Goal: Book appointment/travel/reservation

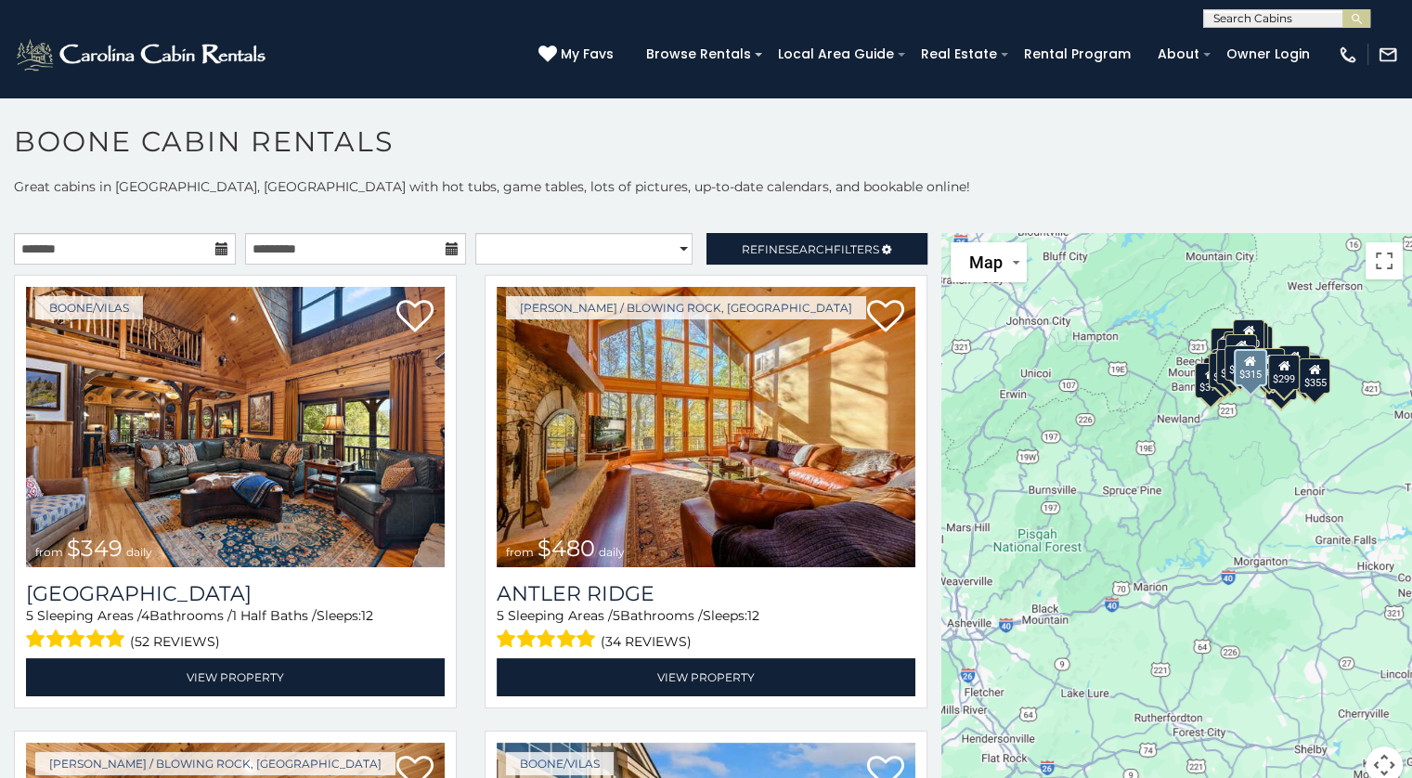
click at [746, 487] on img at bounding box center [706, 427] width 419 height 280
click at [742, 670] on link "View Property" at bounding box center [706, 677] width 419 height 38
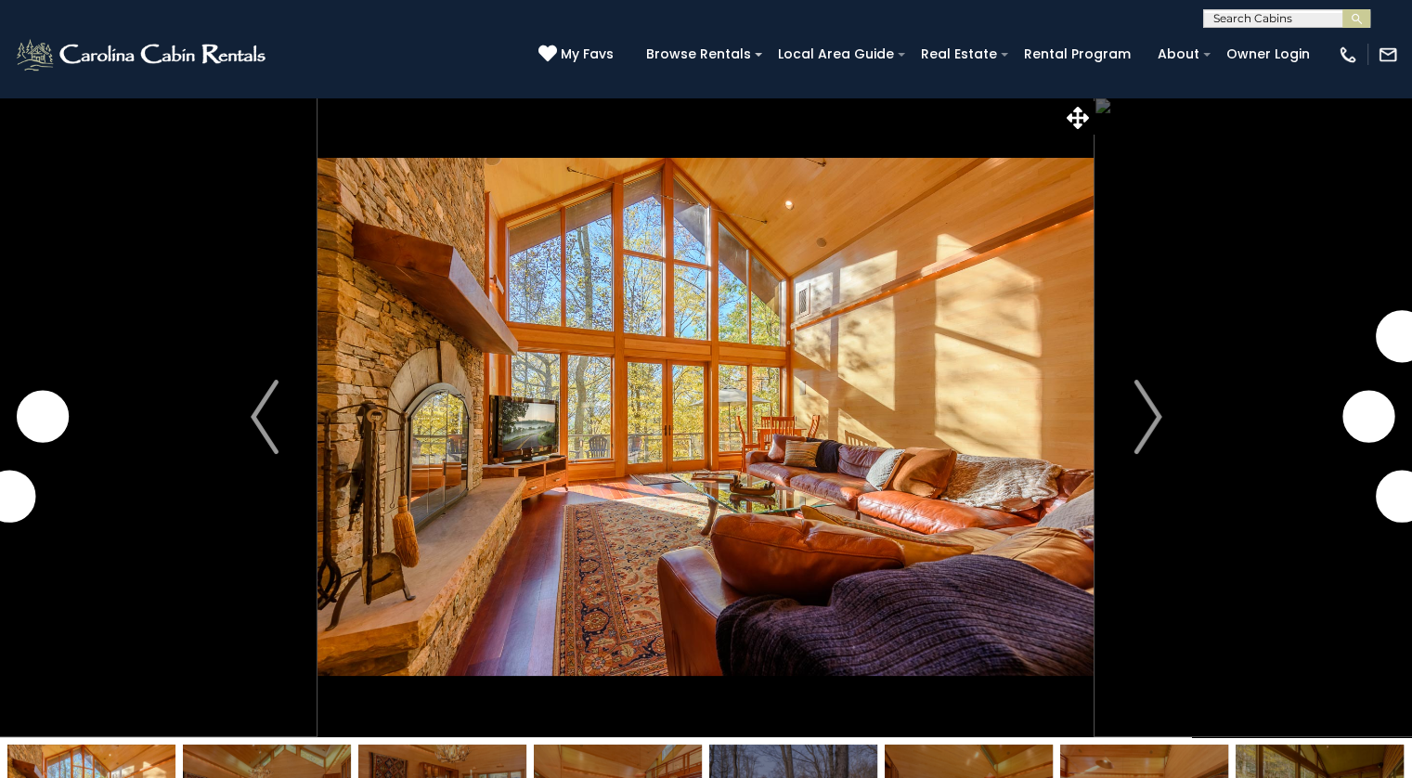
click at [1147, 422] on img "Next" at bounding box center [1147, 417] width 28 height 74
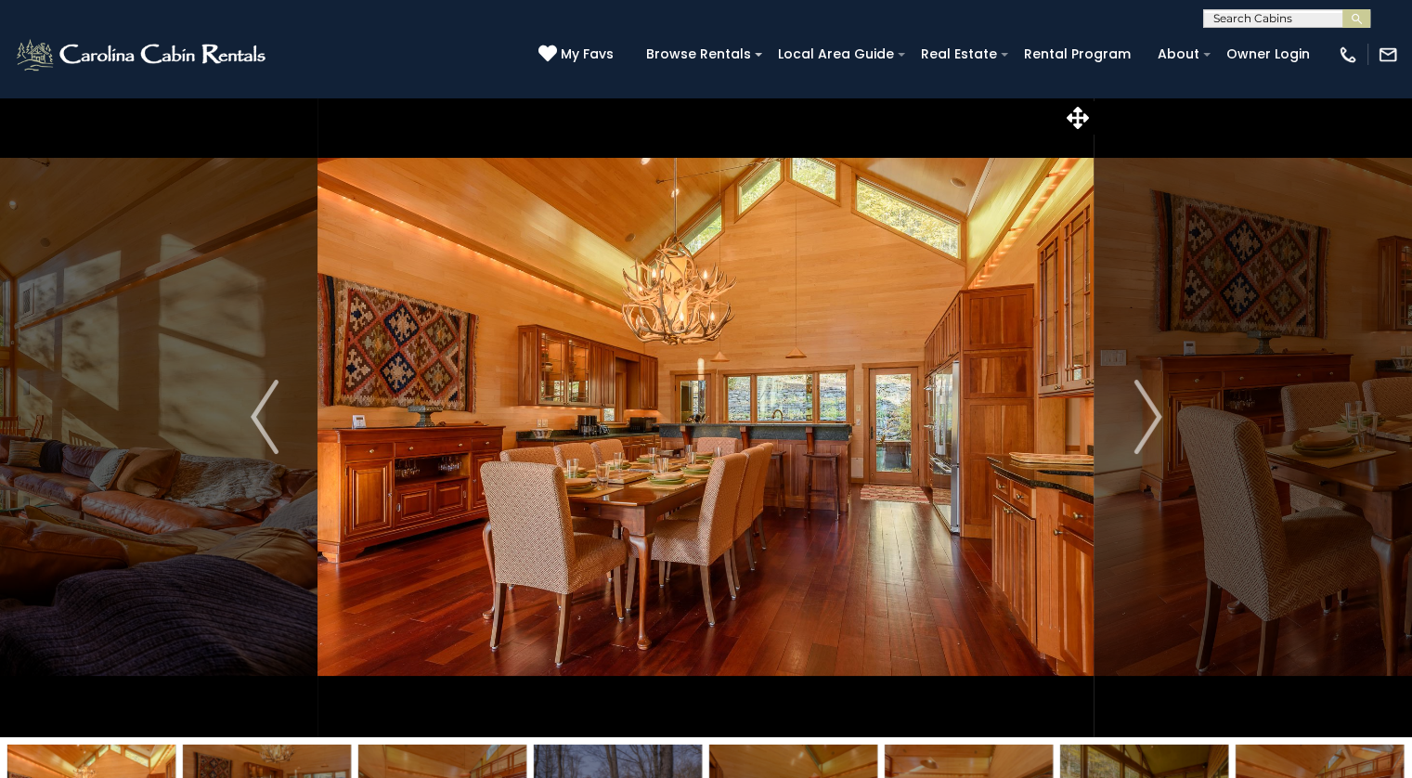
click at [1147, 416] on img "Next" at bounding box center [1147, 417] width 28 height 74
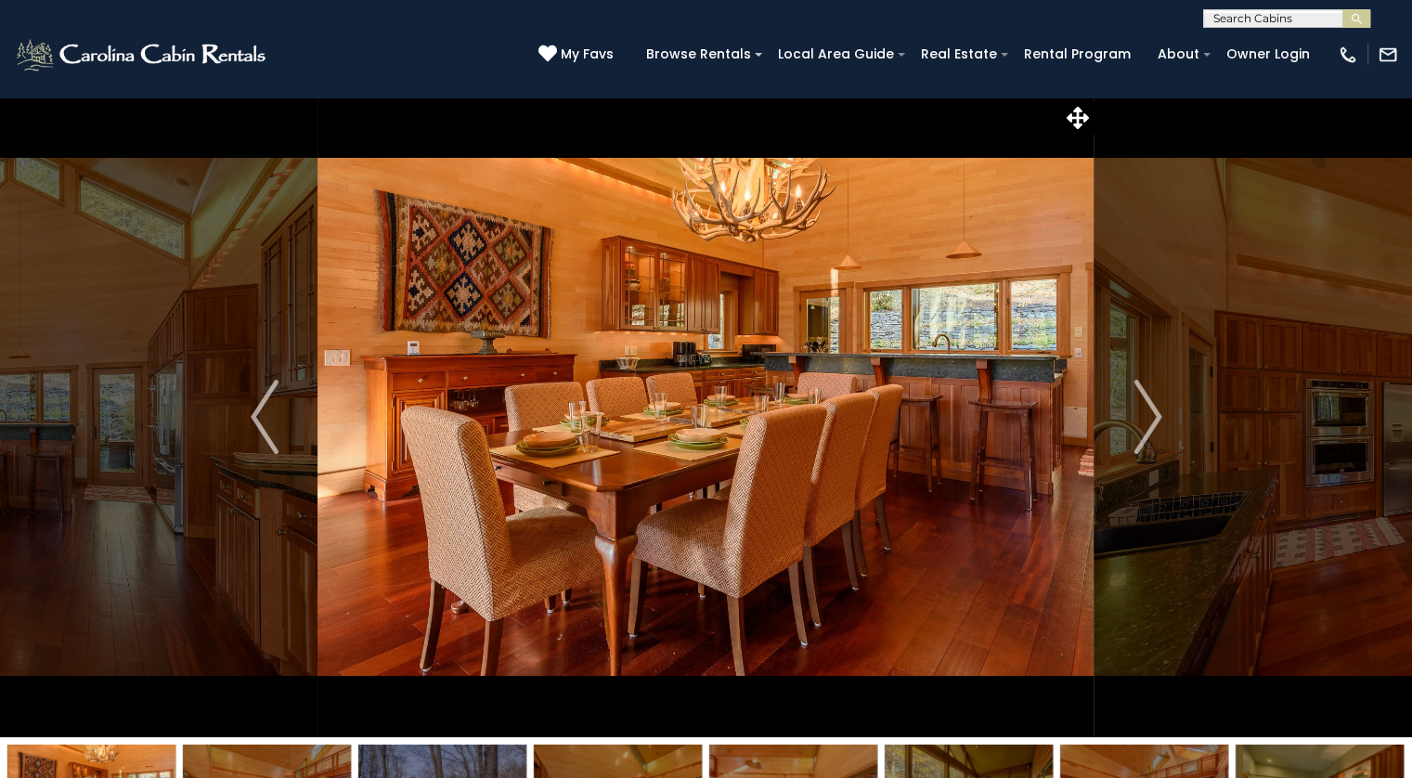
click at [1150, 417] on img "Next" at bounding box center [1147, 417] width 28 height 74
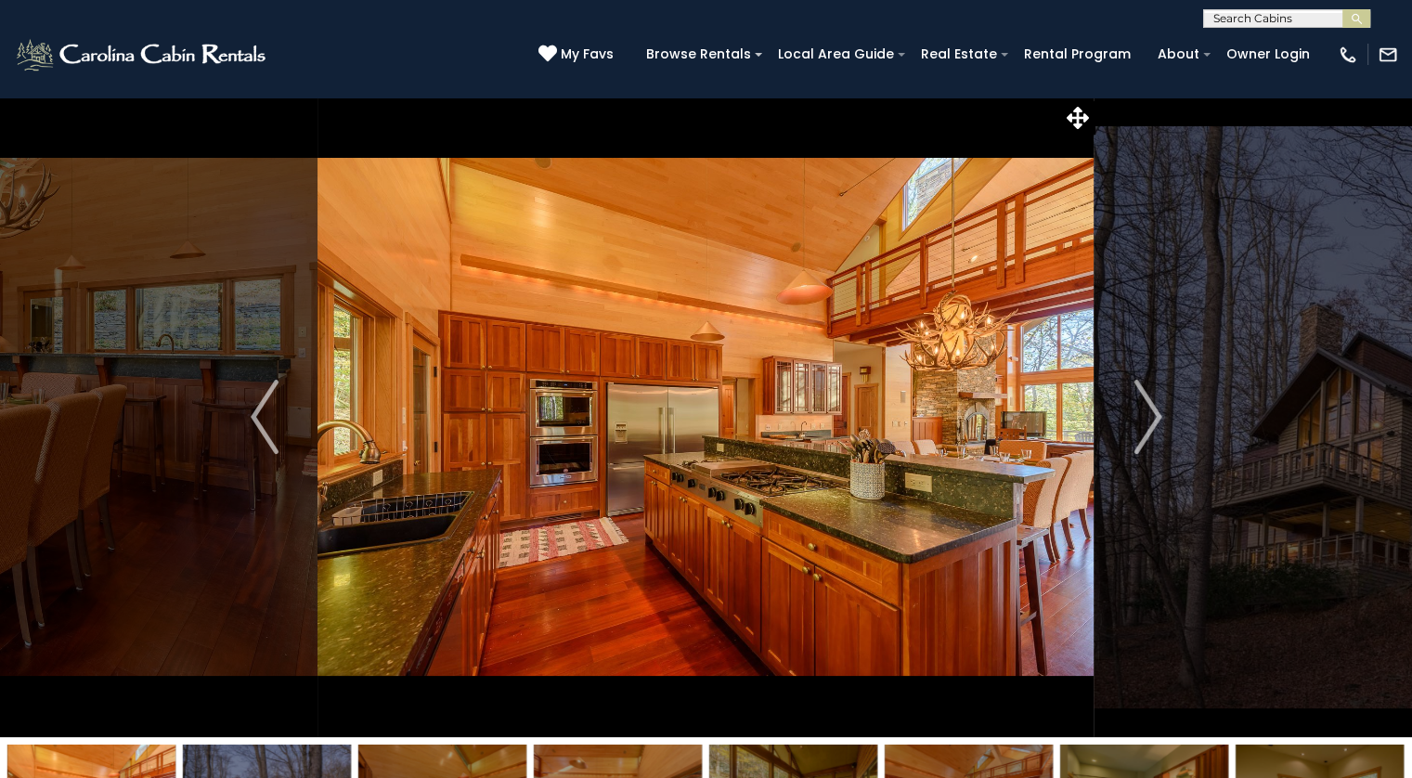
click at [1143, 420] on img "Next" at bounding box center [1147, 417] width 28 height 74
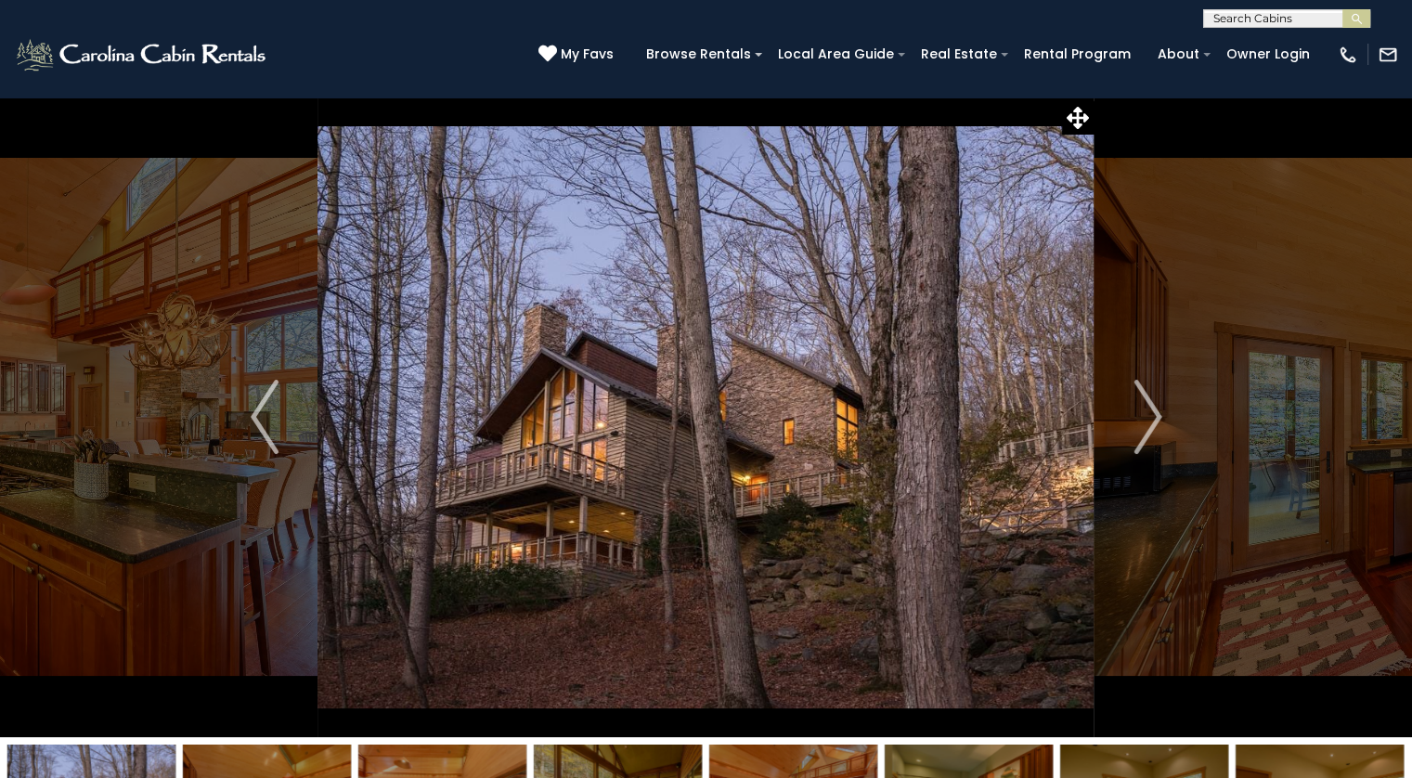
click at [1143, 417] on img "Next" at bounding box center [1147, 417] width 28 height 74
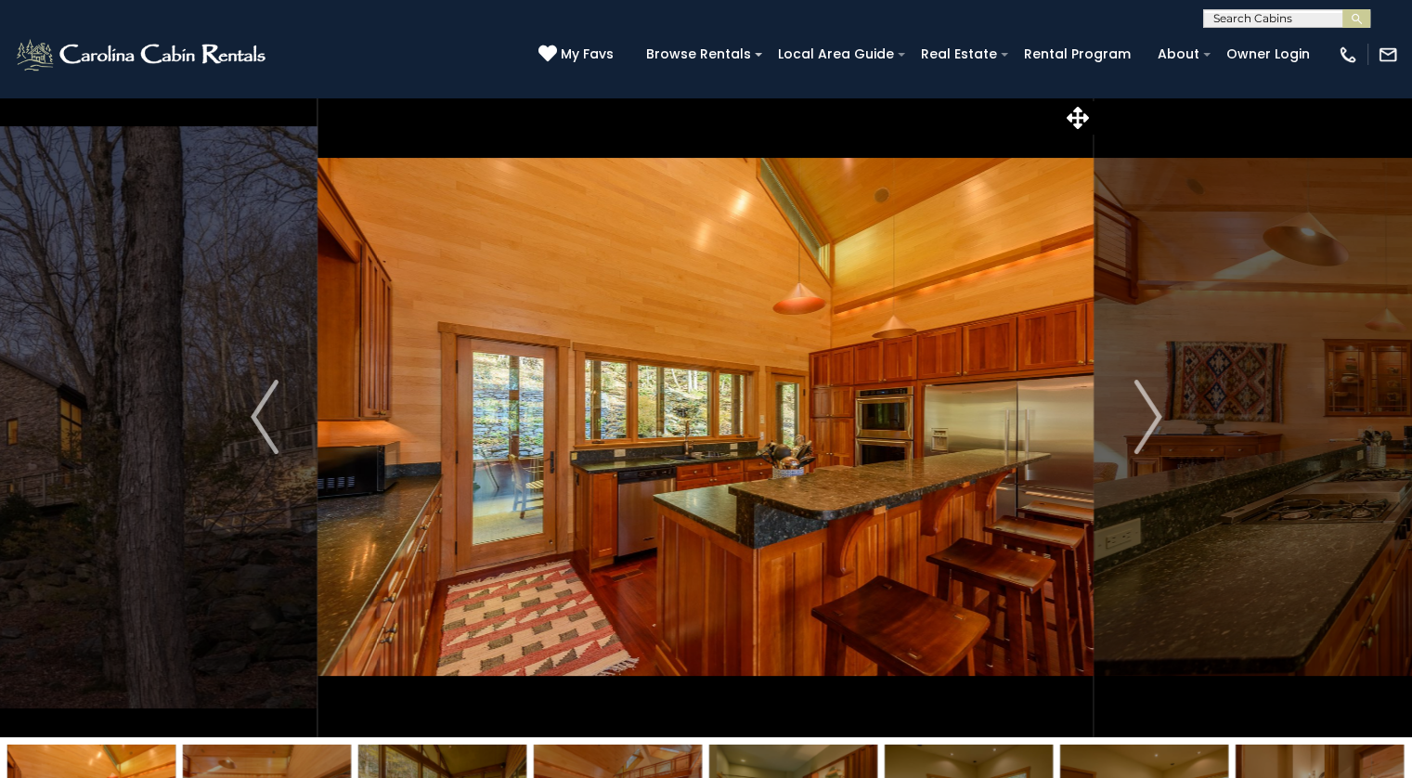
click at [1151, 425] on img "Next" at bounding box center [1147, 417] width 28 height 74
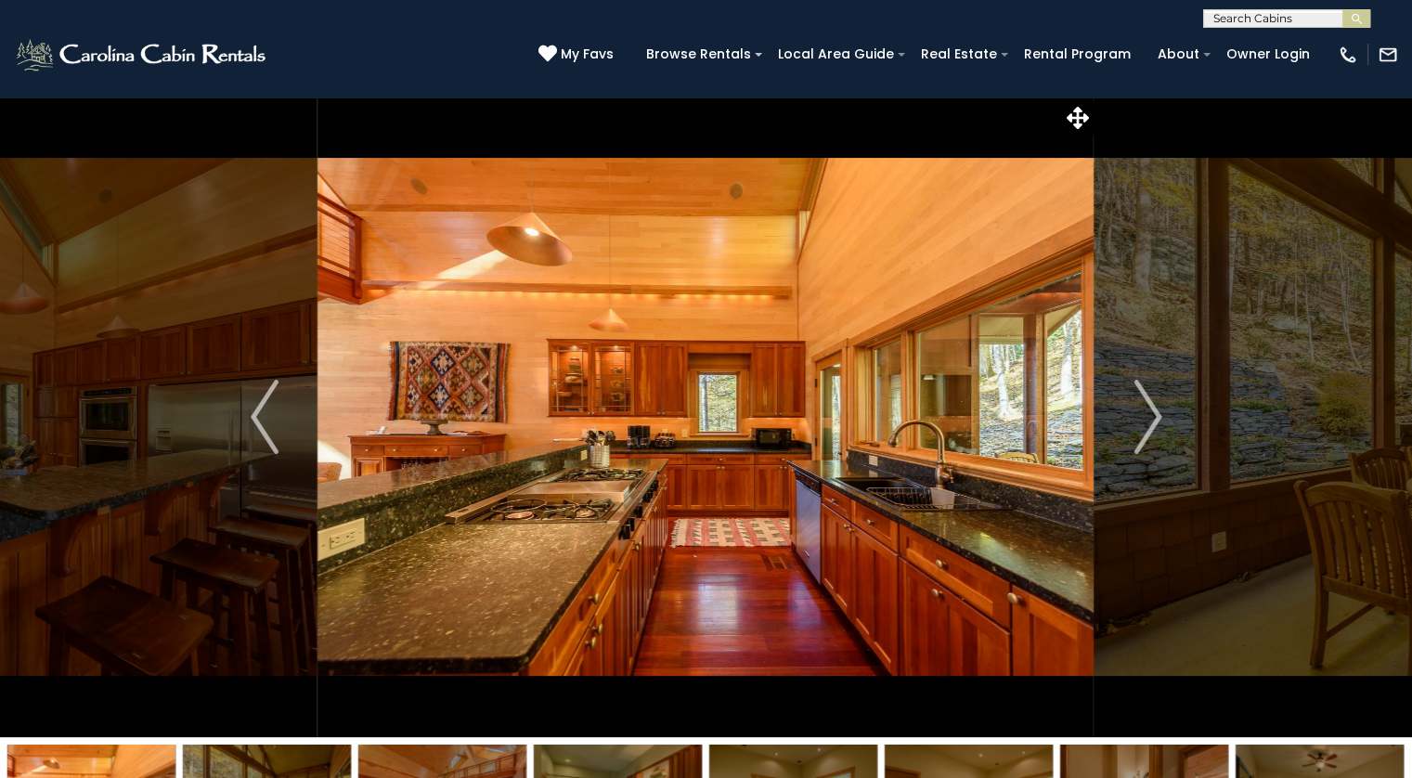
click at [1134, 436] on img "Next" at bounding box center [1147, 417] width 28 height 74
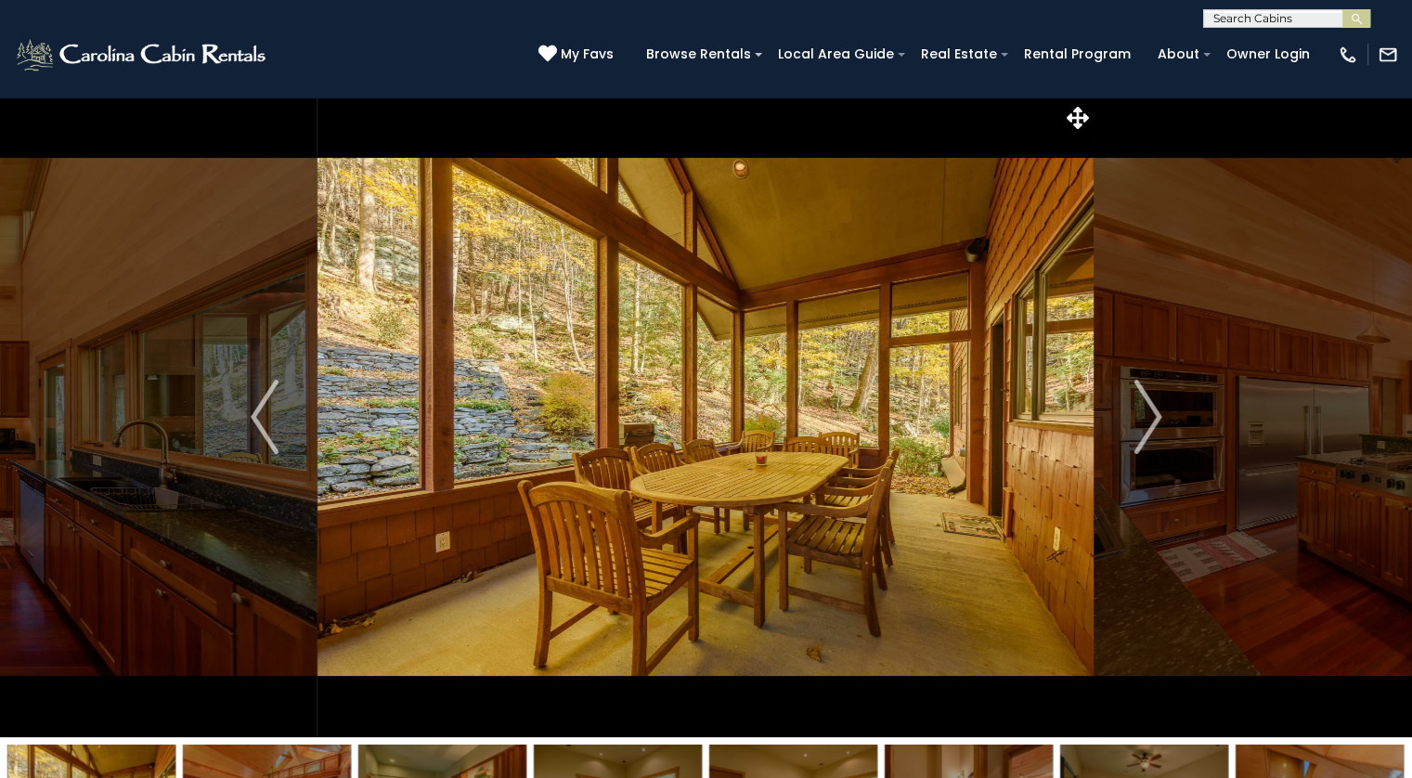
click at [1147, 433] on img "Next" at bounding box center [1147, 417] width 28 height 74
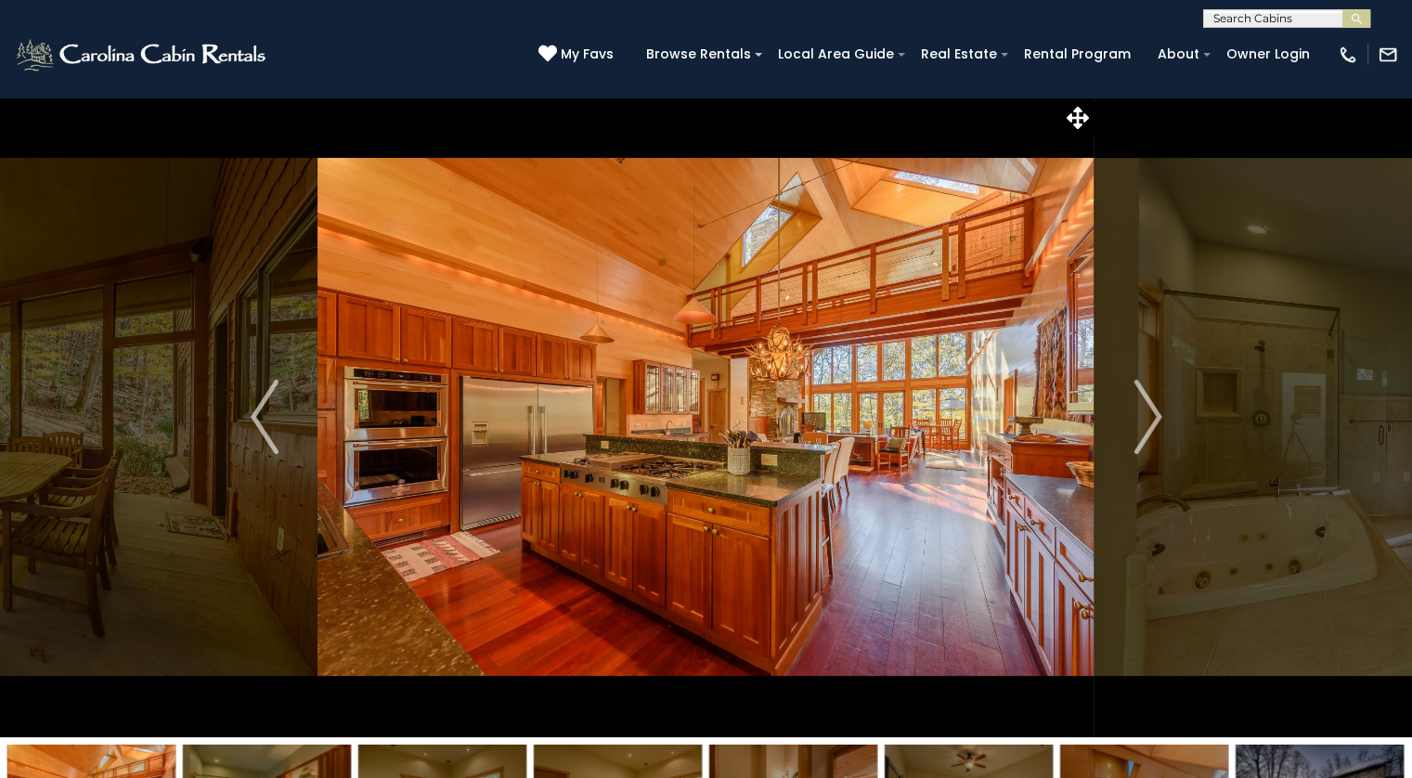
click at [1145, 427] on img "Next" at bounding box center [1147, 417] width 28 height 74
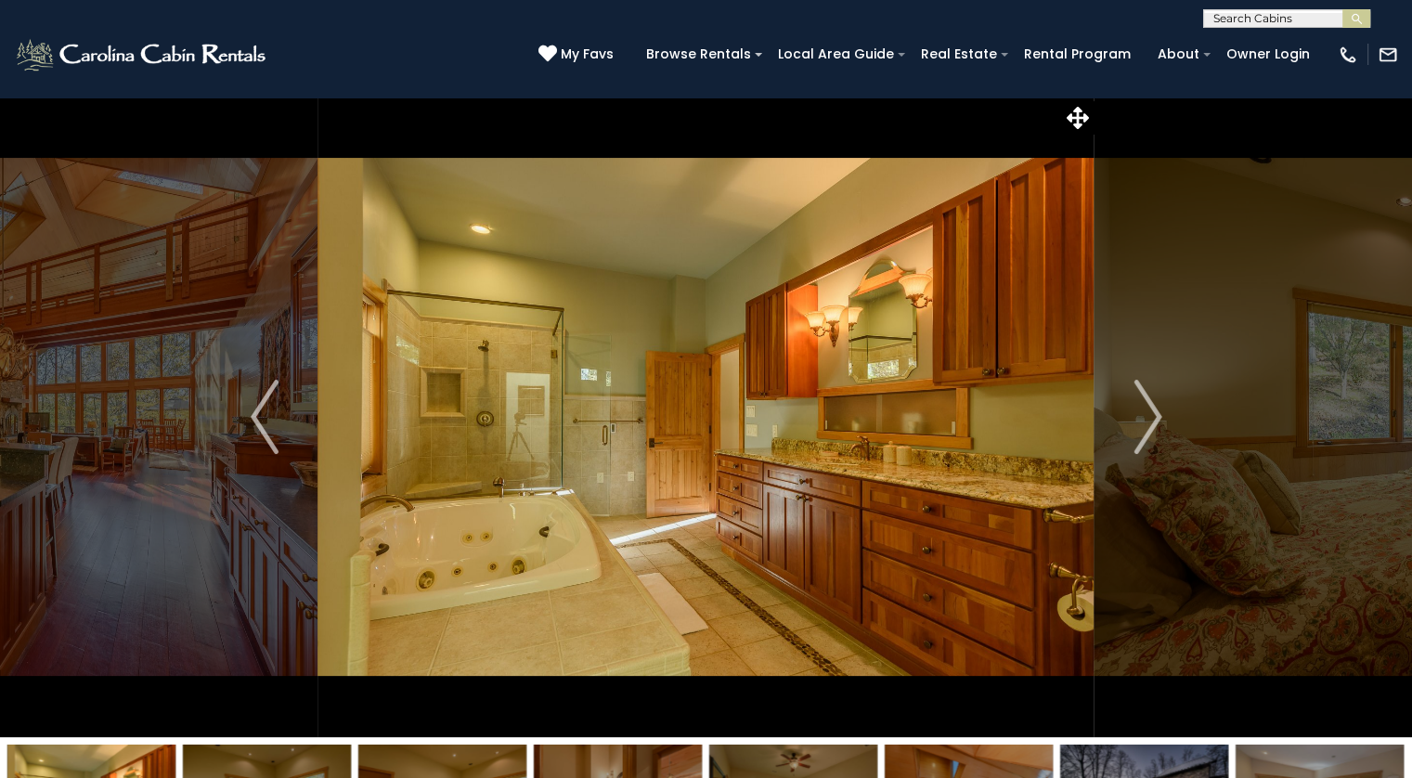
click at [1143, 418] on img "Next" at bounding box center [1147, 417] width 28 height 74
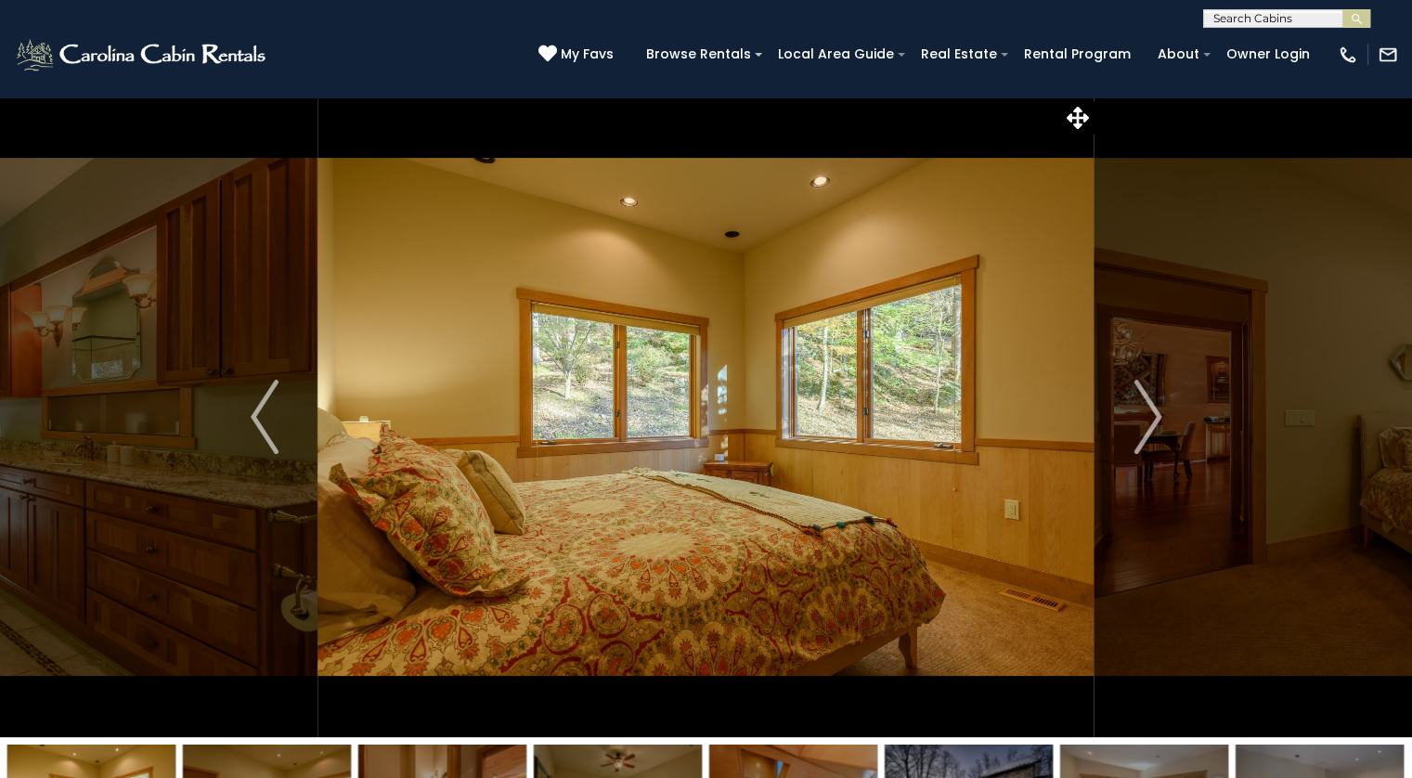
click at [1144, 424] on img "Next" at bounding box center [1147, 417] width 28 height 74
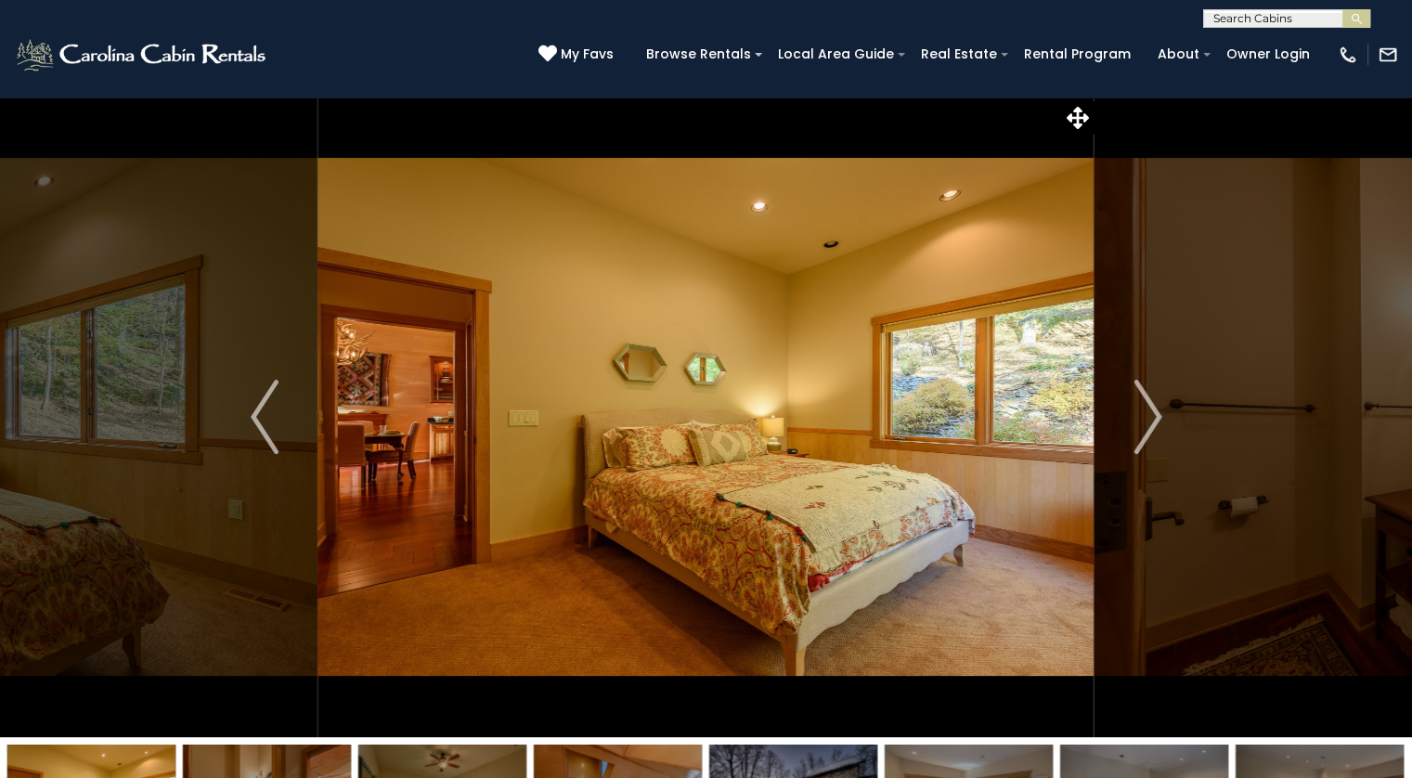
click at [1118, 425] on button "Next" at bounding box center [1147, 417] width 107 height 640
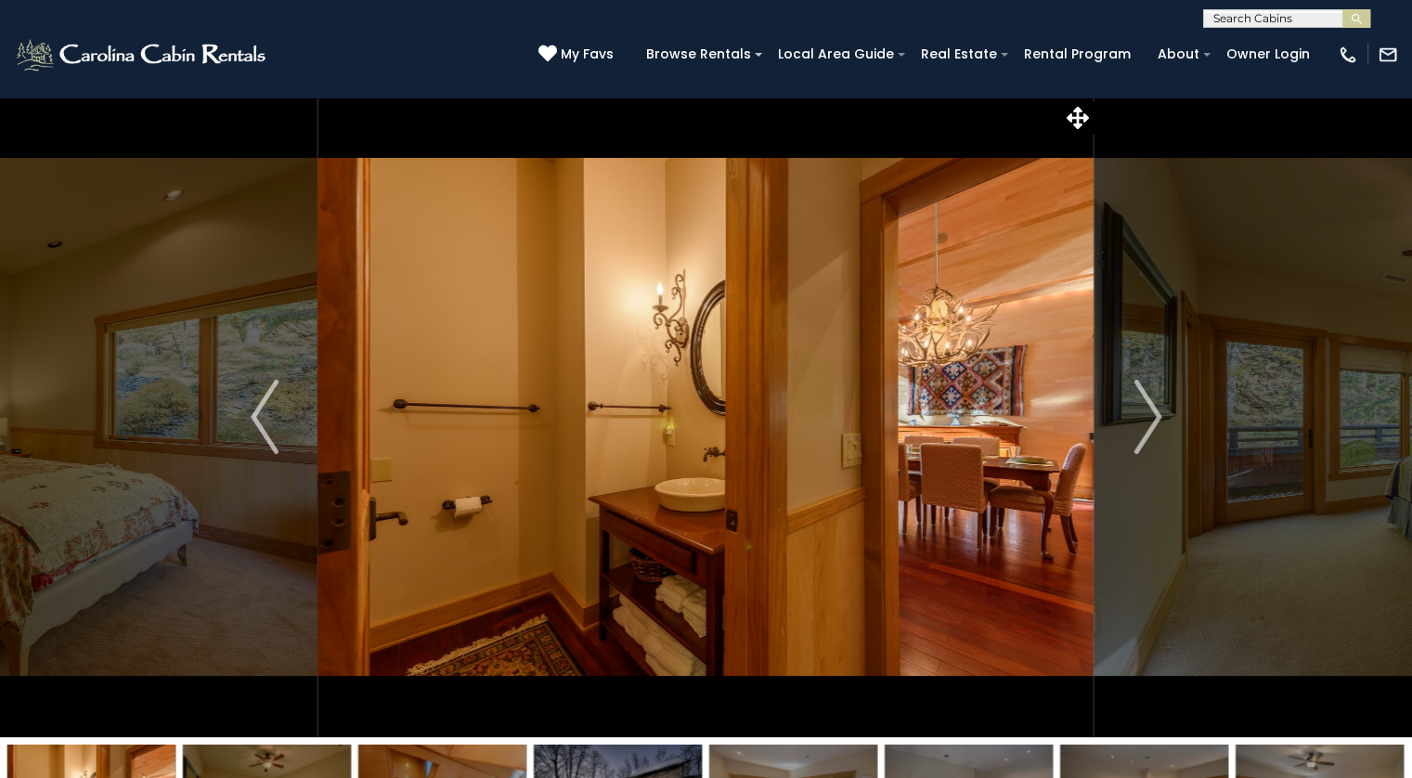
click at [1140, 424] on img "Next" at bounding box center [1147, 417] width 28 height 74
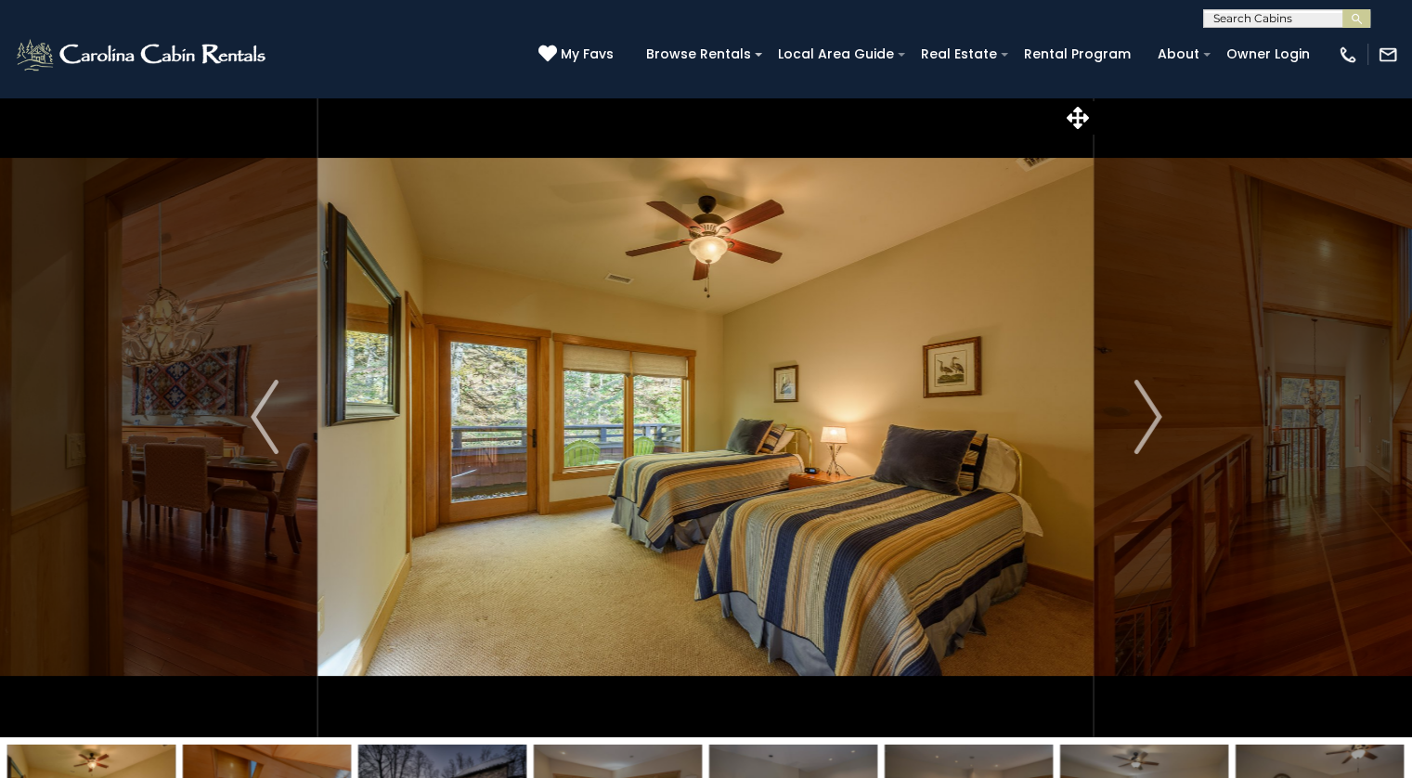
click at [1121, 434] on button "Next" at bounding box center [1147, 417] width 107 height 640
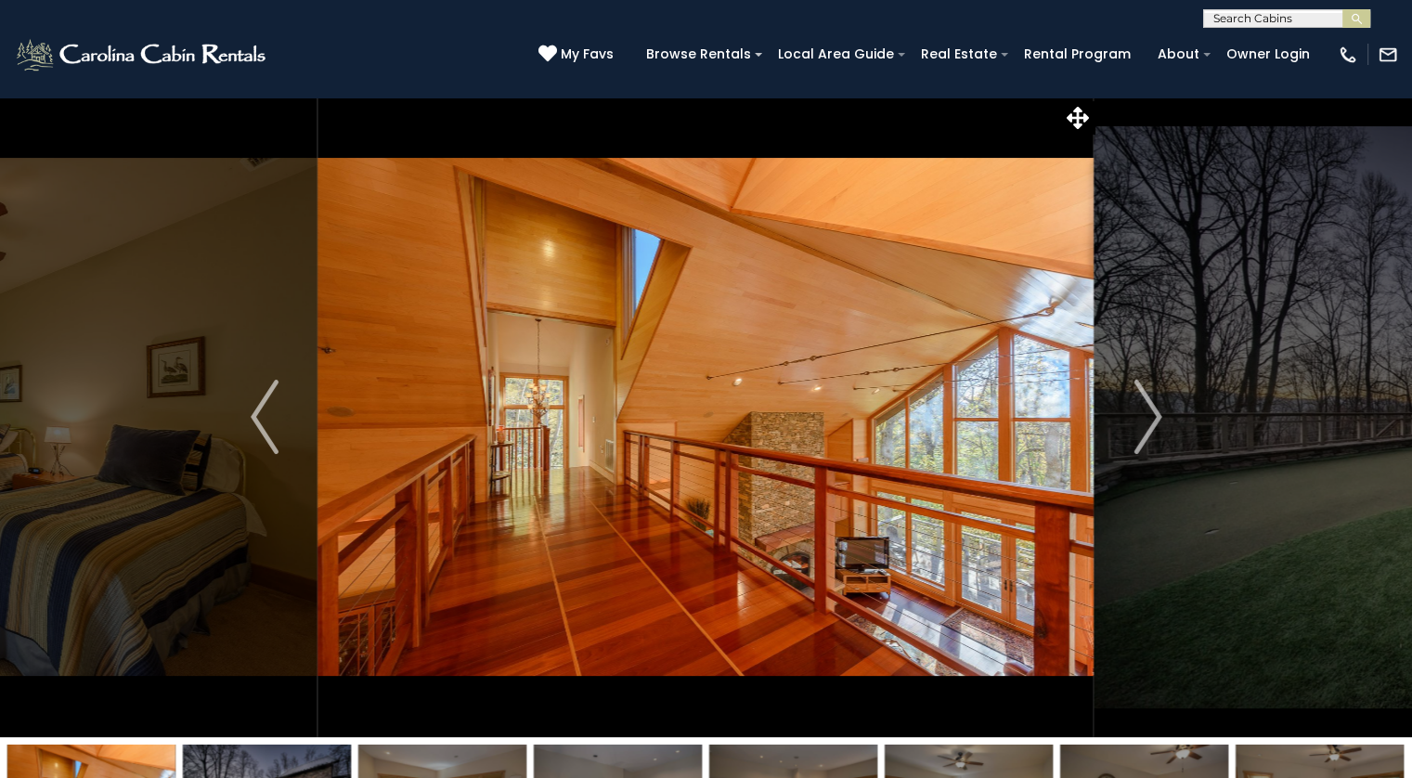
click at [1118, 433] on button "Next" at bounding box center [1147, 417] width 107 height 640
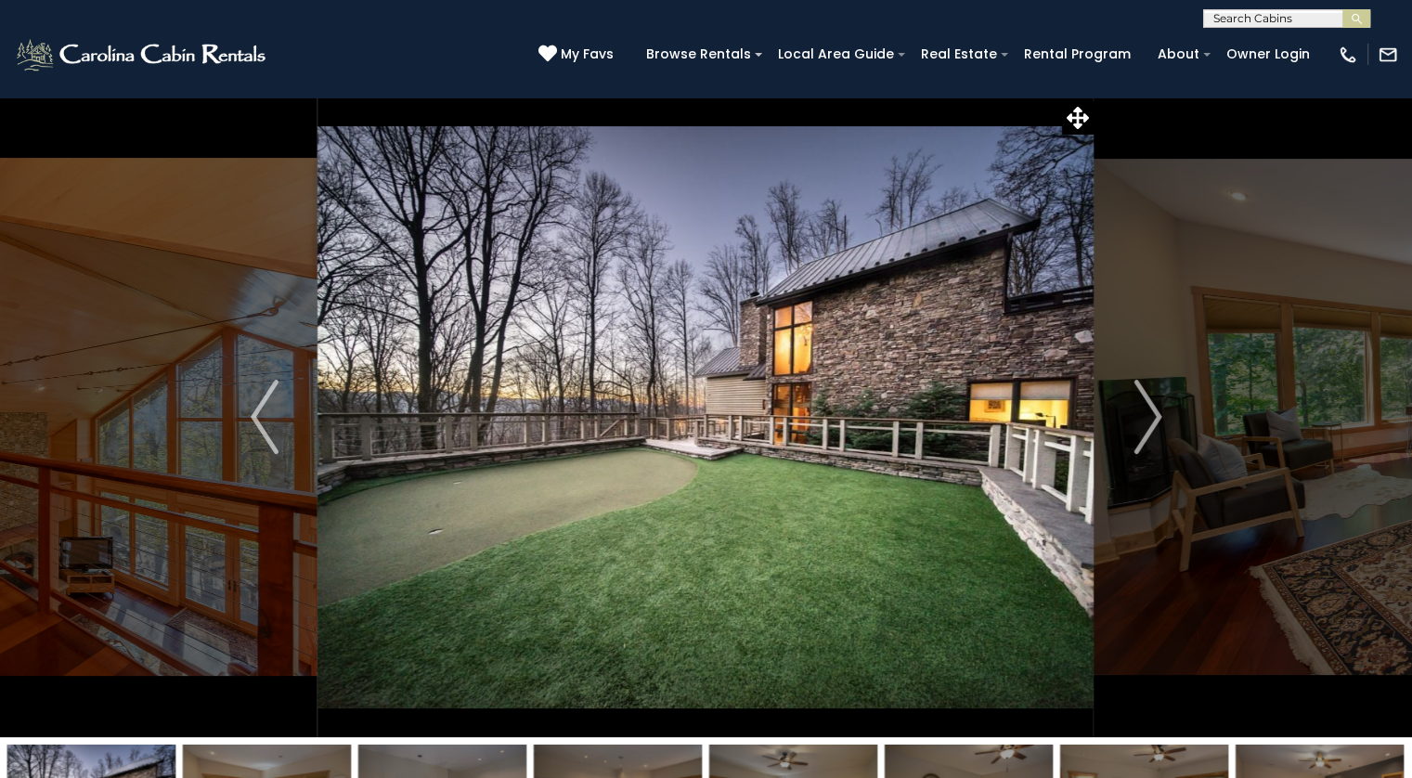
click at [1146, 427] on img "Next" at bounding box center [1147, 417] width 28 height 74
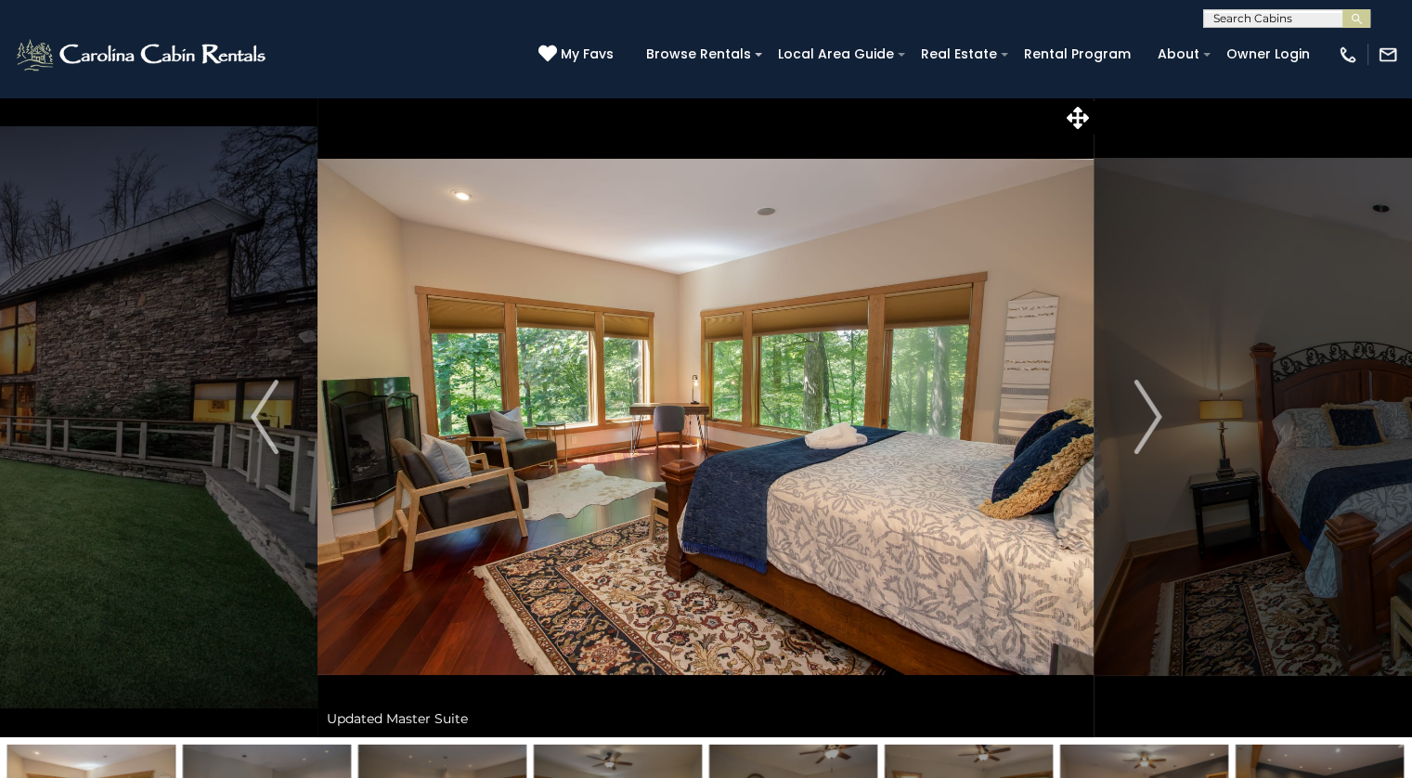
click at [1143, 427] on img "Next" at bounding box center [1147, 417] width 28 height 74
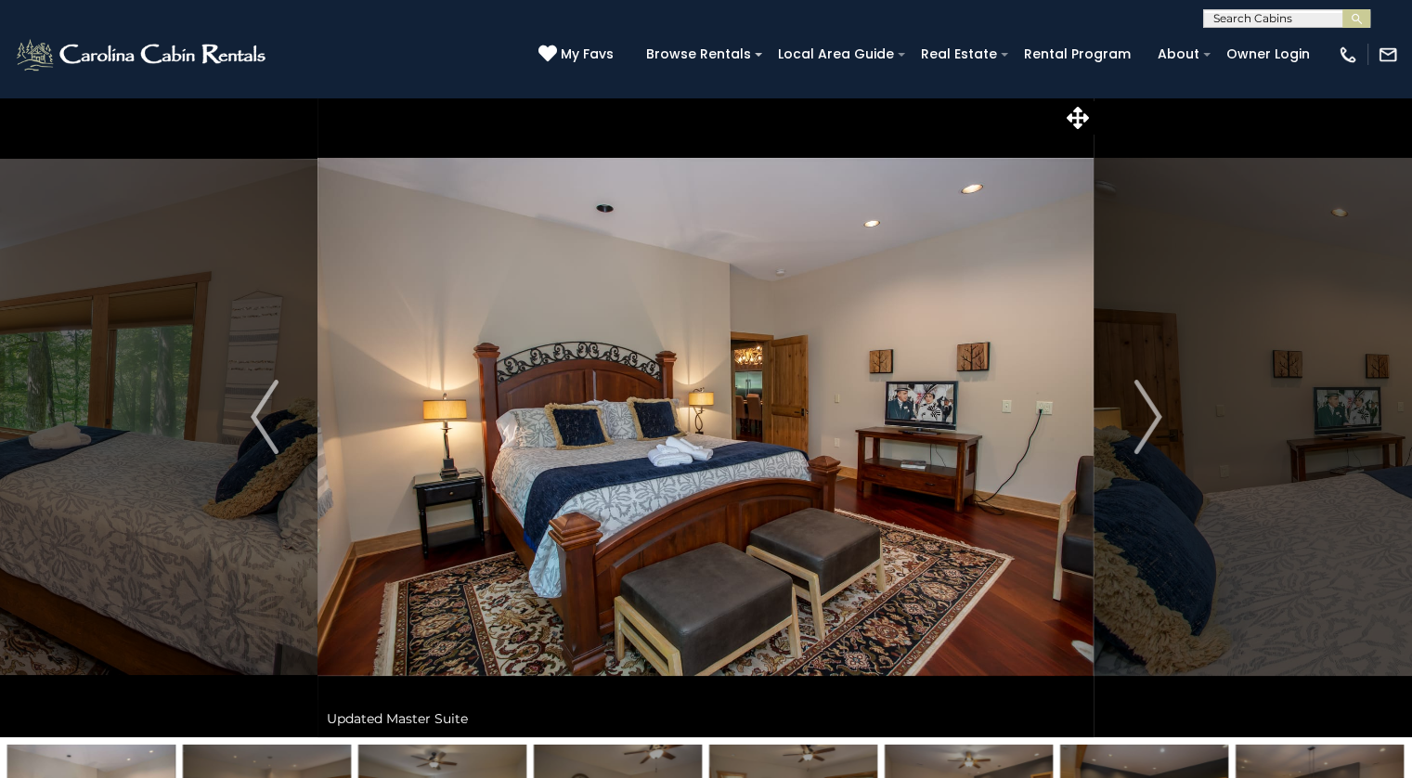
click at [1148, 423] on img "Next" at bounding box center [1147, 417] width 28 height 74
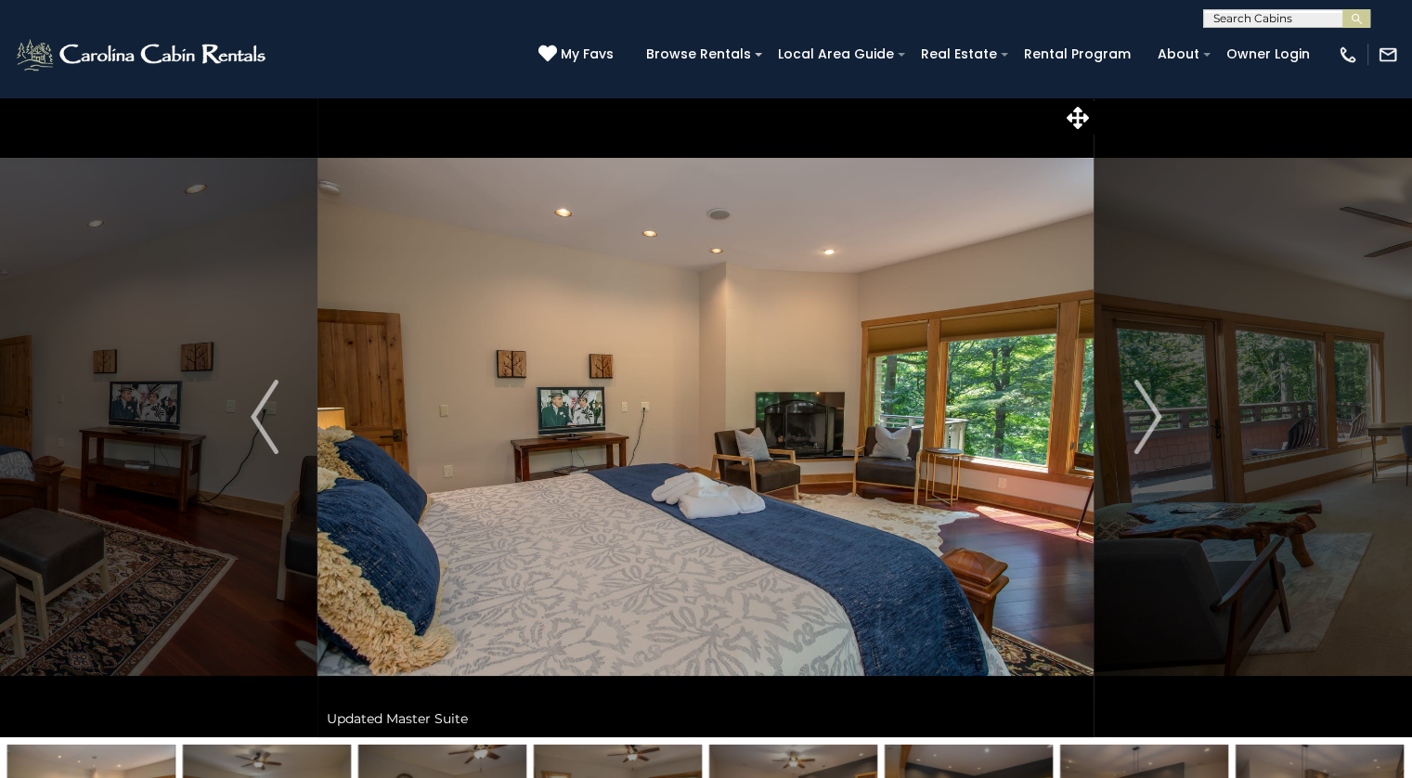
click at [1145, 420] on img "Next" at bounding box center [1147, 417] width 28 height 74
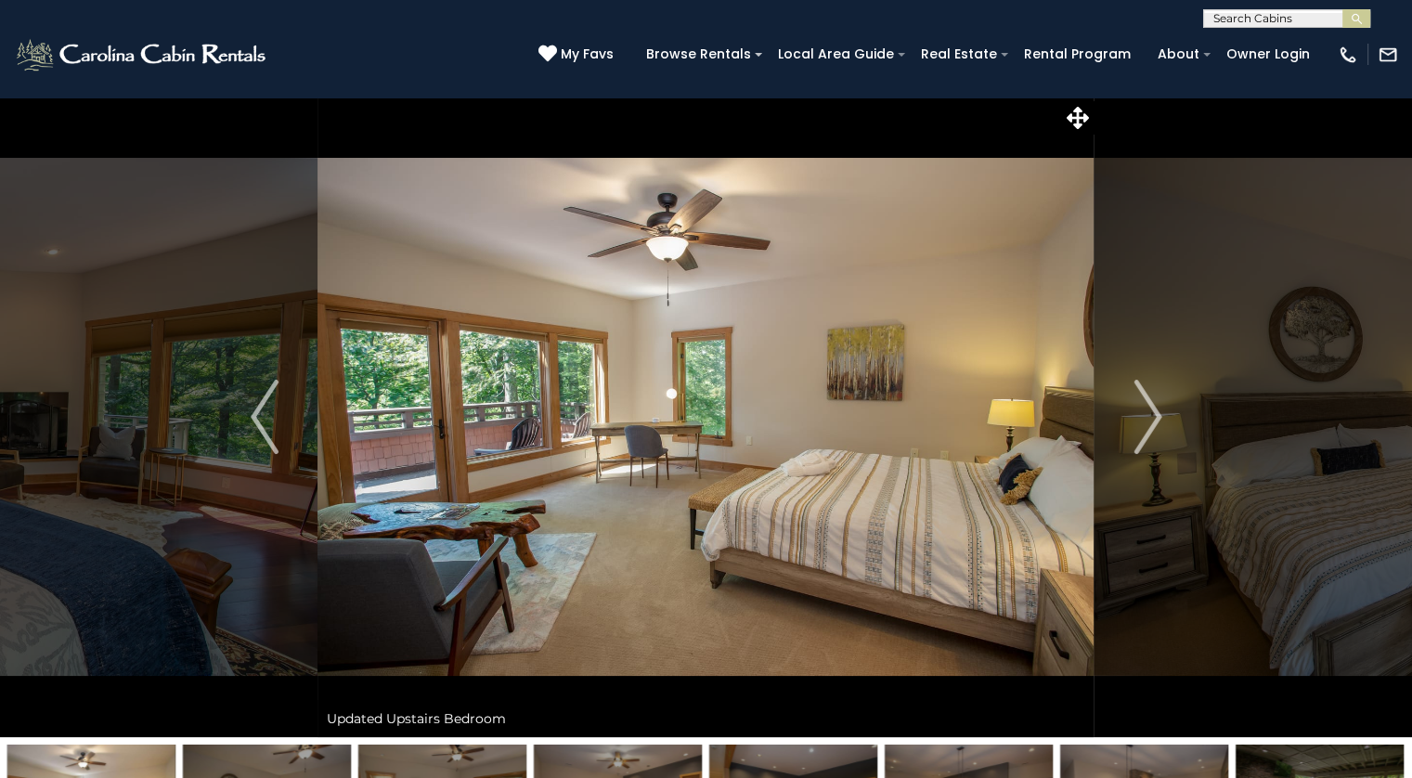
click at [1147, 428] on img "Next" at bounding box center [1147, 417] width 28 height 74
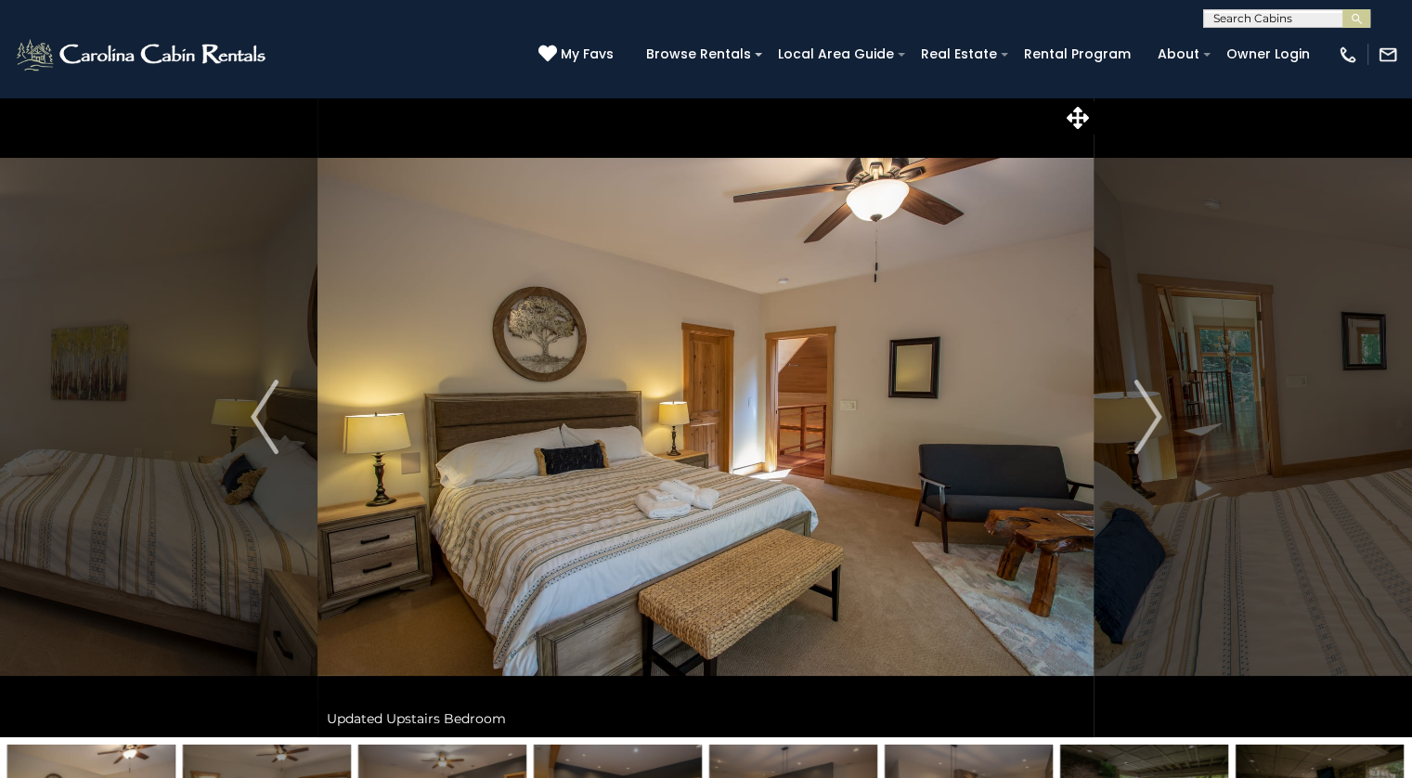
click at [1146, 424] on img "Next" at bounding box center [1147, 417] width 28 height 74
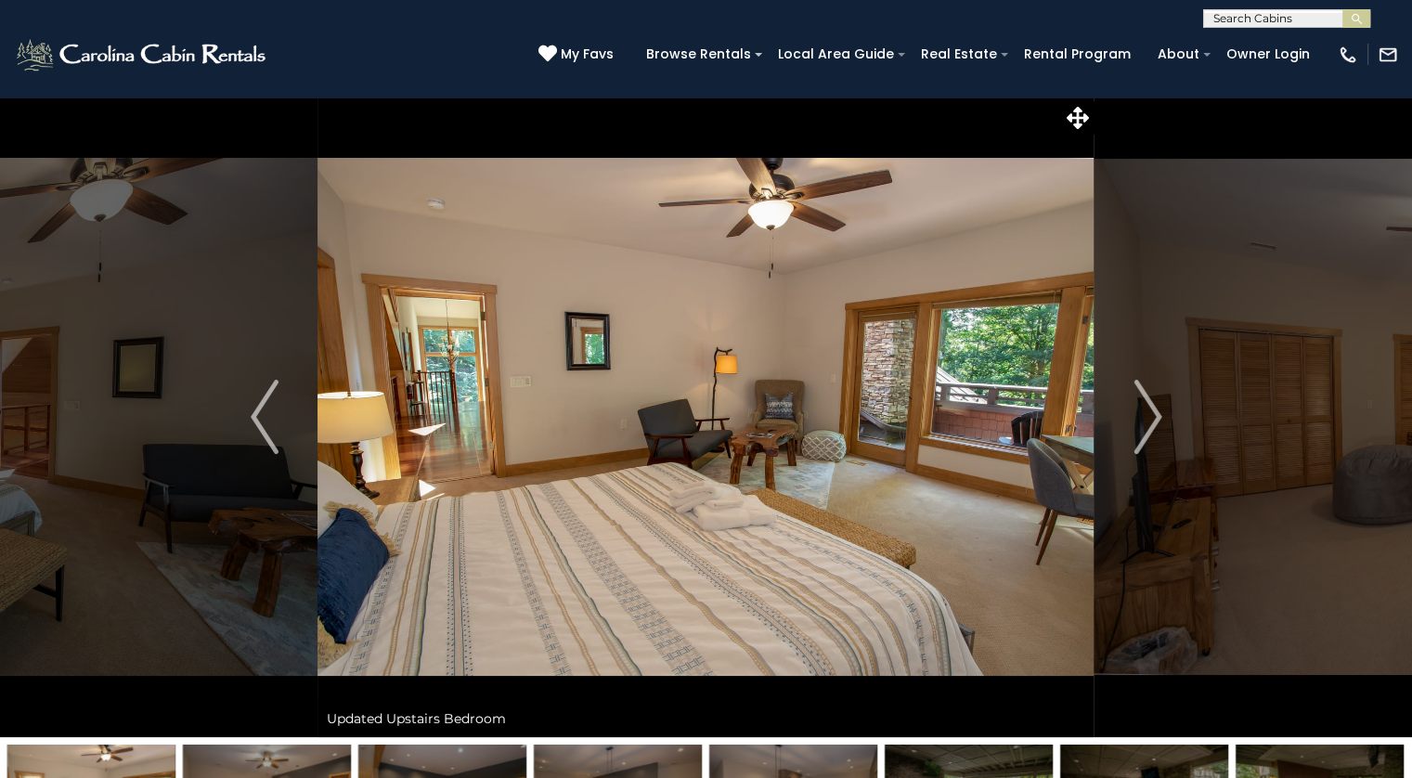
click at [1143, 427] on img "Next" at bounding box center [1147, 417] width 28 height 74
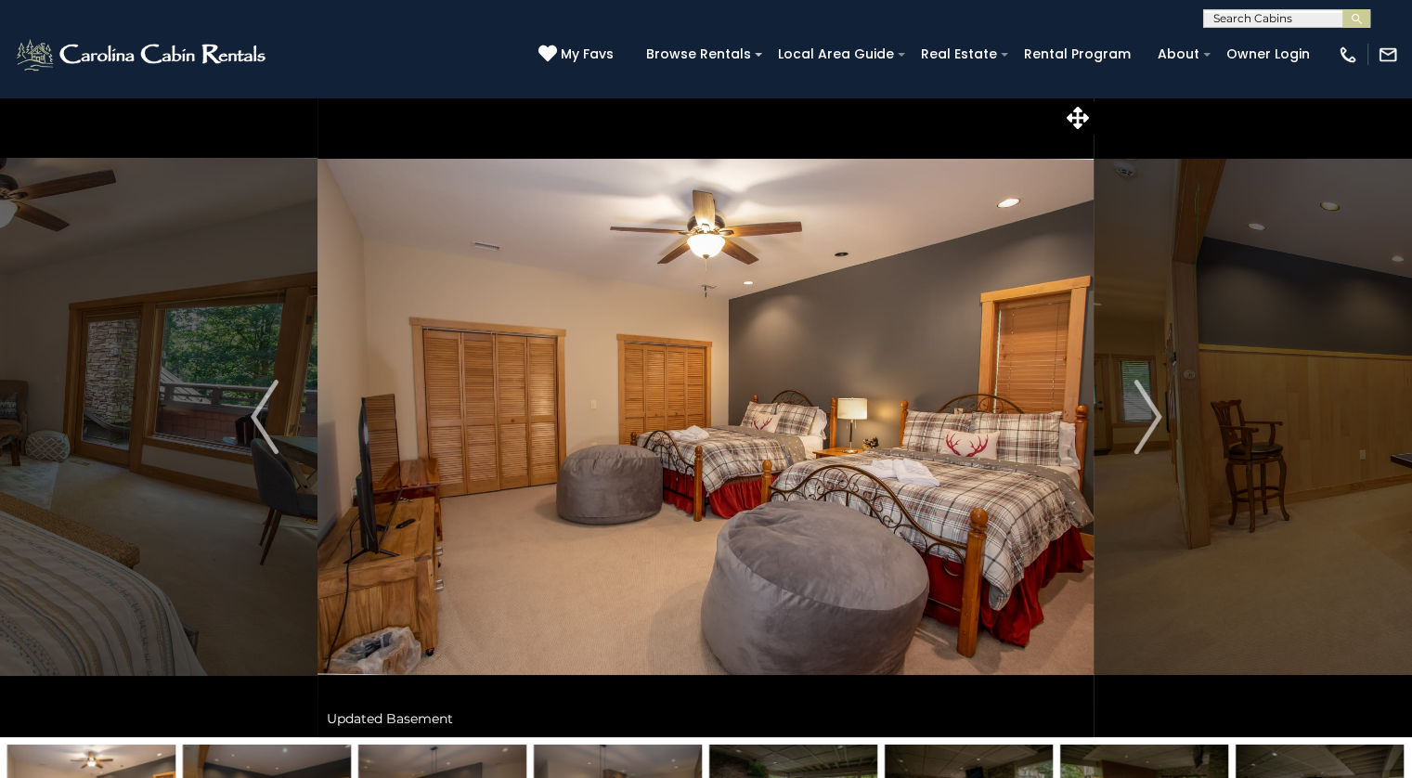
click at [1148, 426] on img "Next" at bounding box center [1147, 417] width 28 height 74
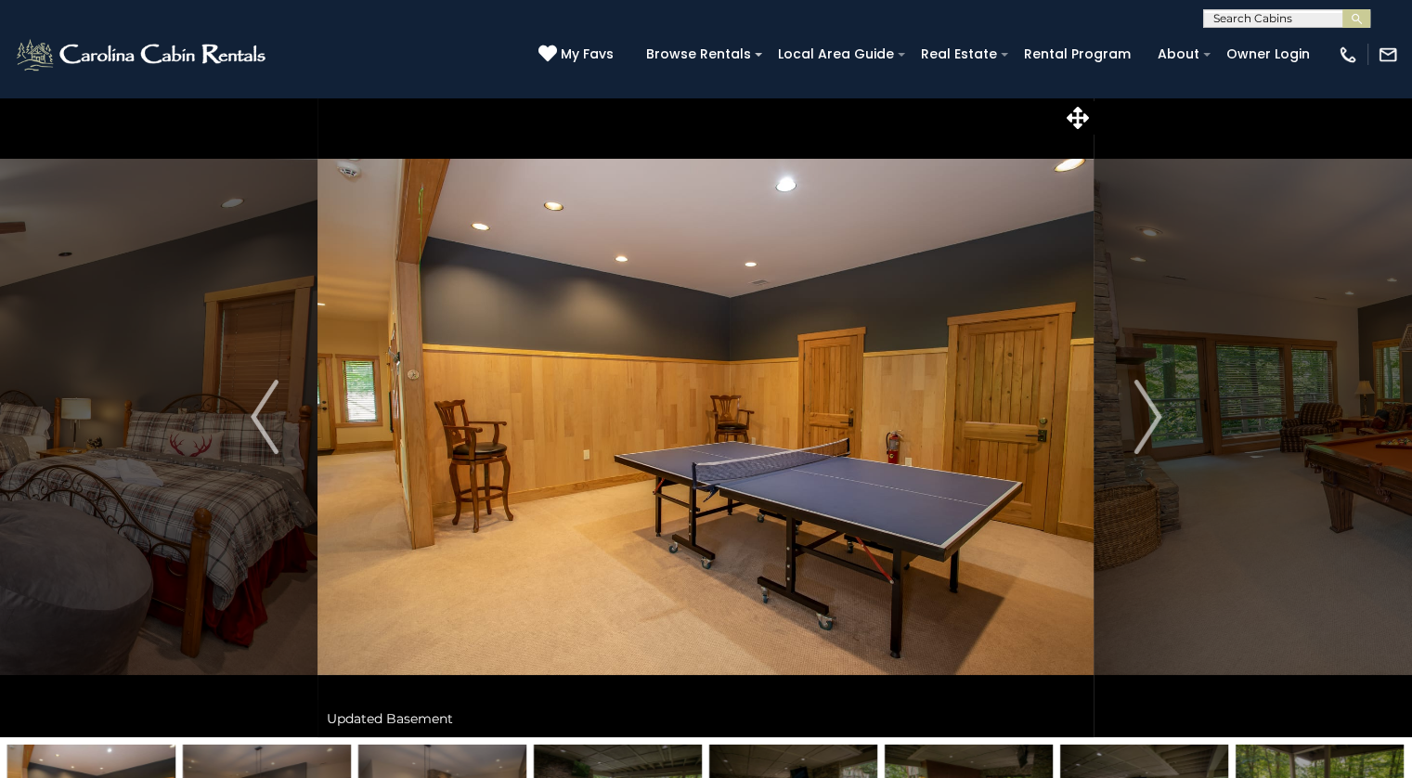
click at [1155, 417] on img "Next" at bounding box center [1147, 417] width 28 height 74
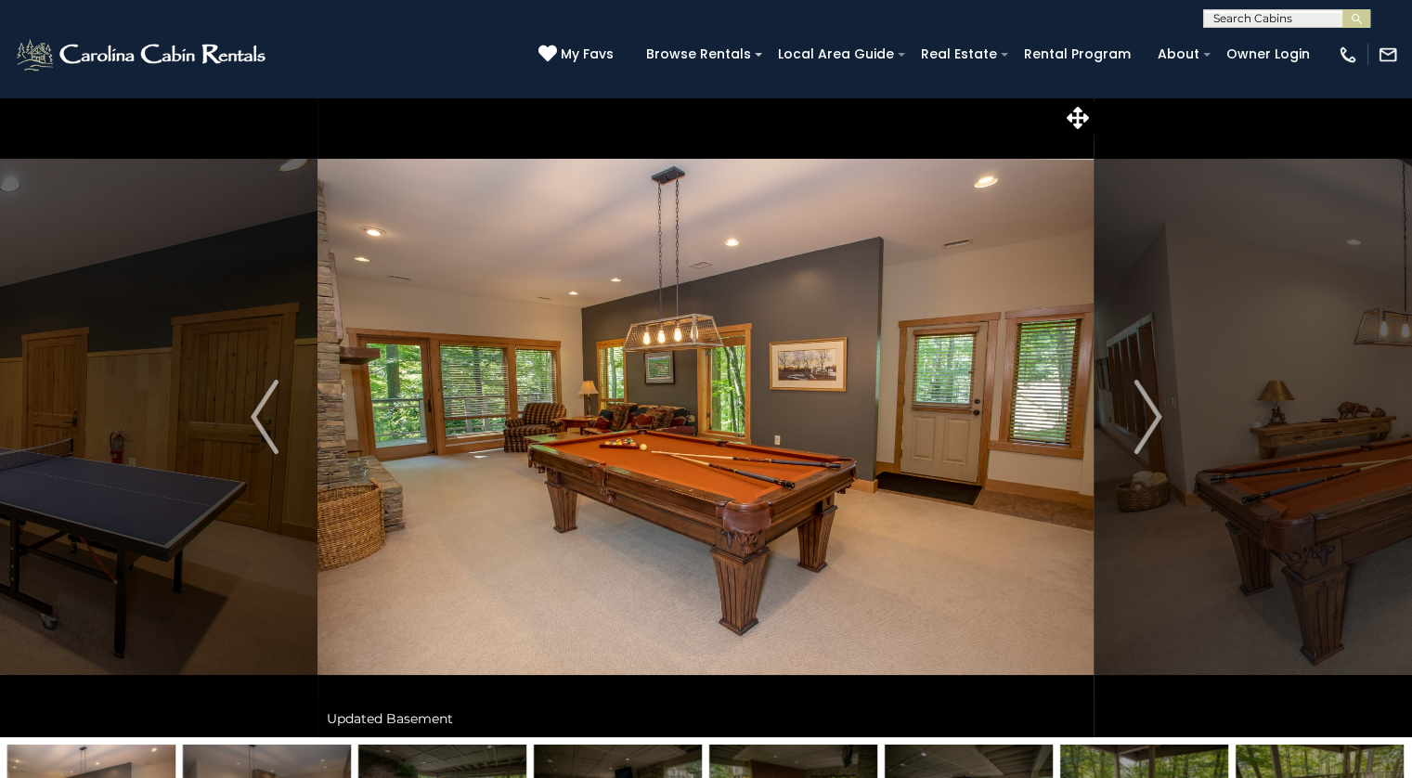
click at [1155, 428] on img "Next" at bounding box center [1147, 417] width 28 height 74
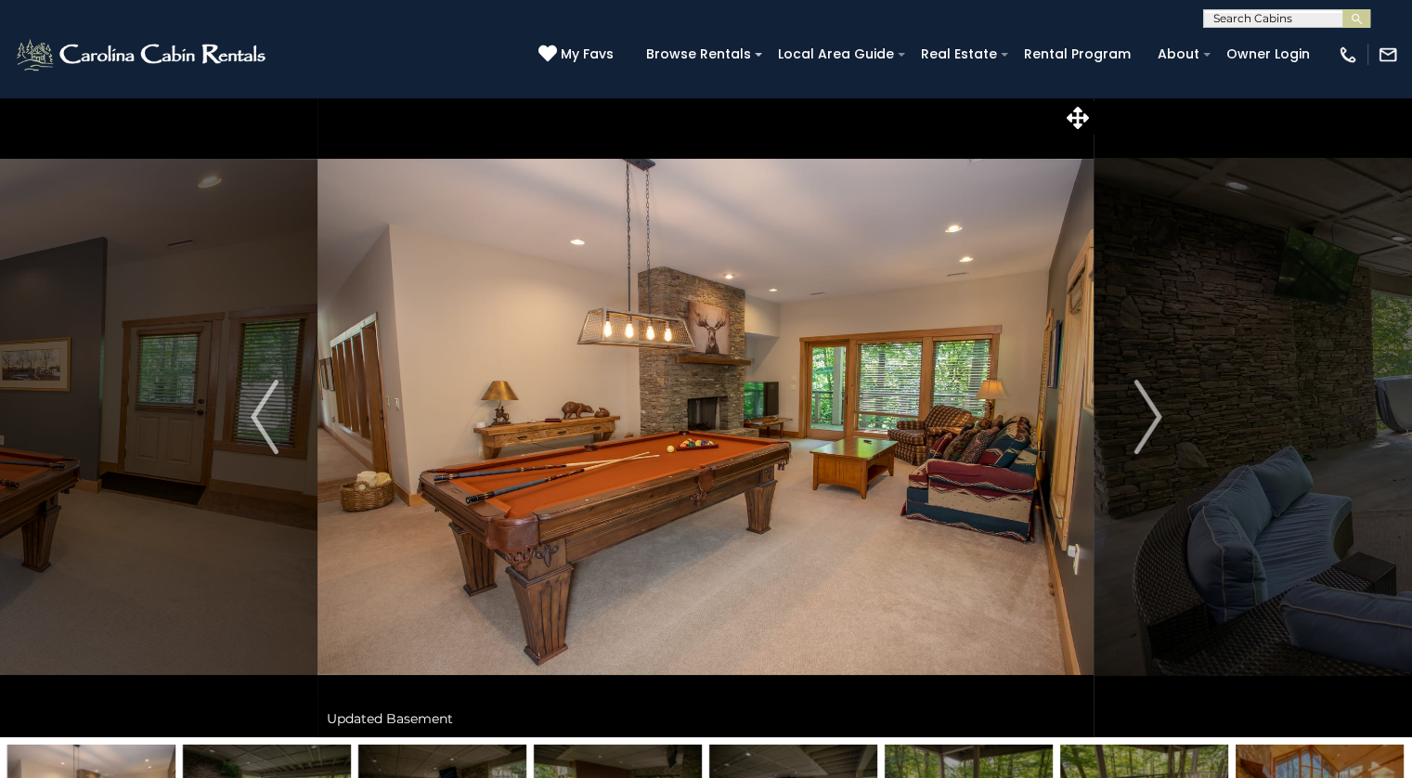
click at [1162, 419] on button "Next" at bounding box center [1147, 417] width 107 height 640
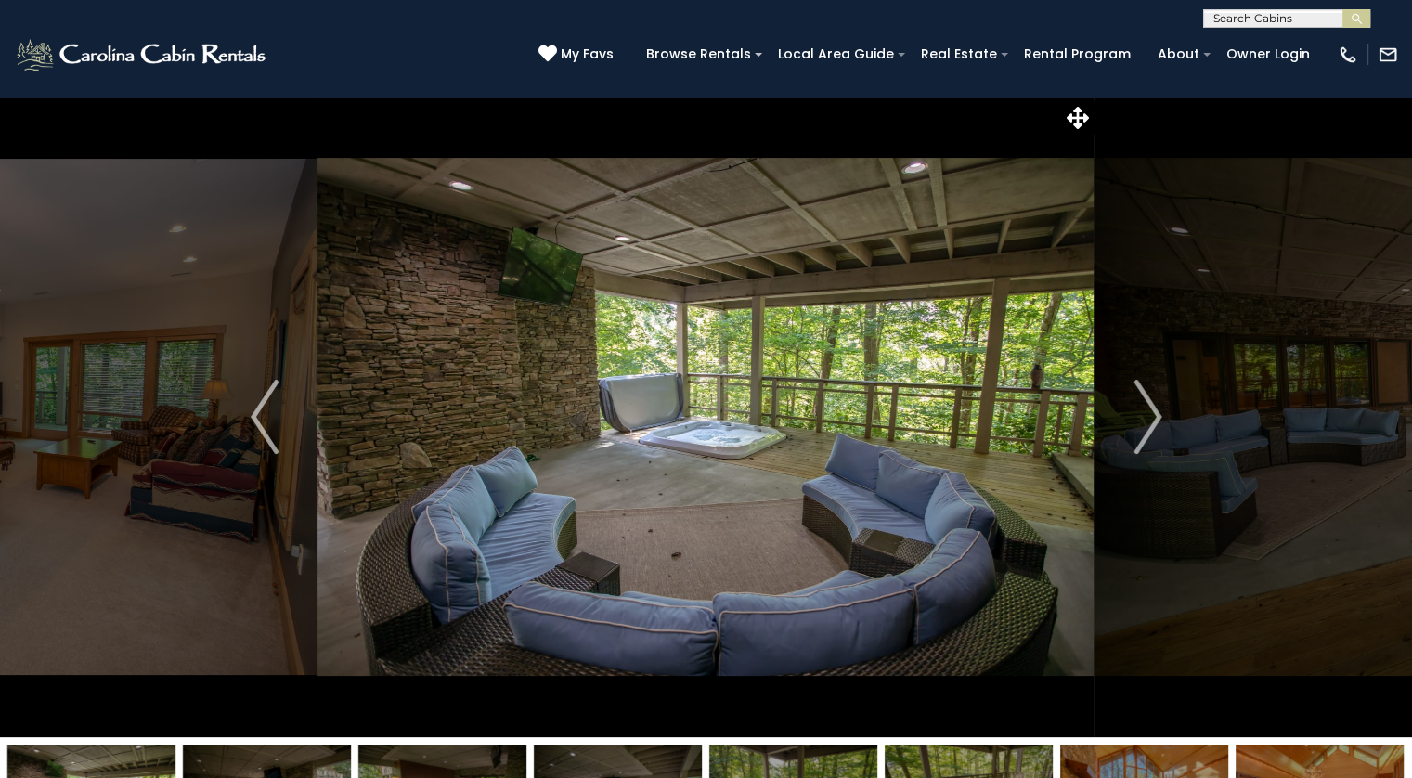
click at [1140, 437] on img "Next" at bounding box center [1147, 417] width 28 height 74
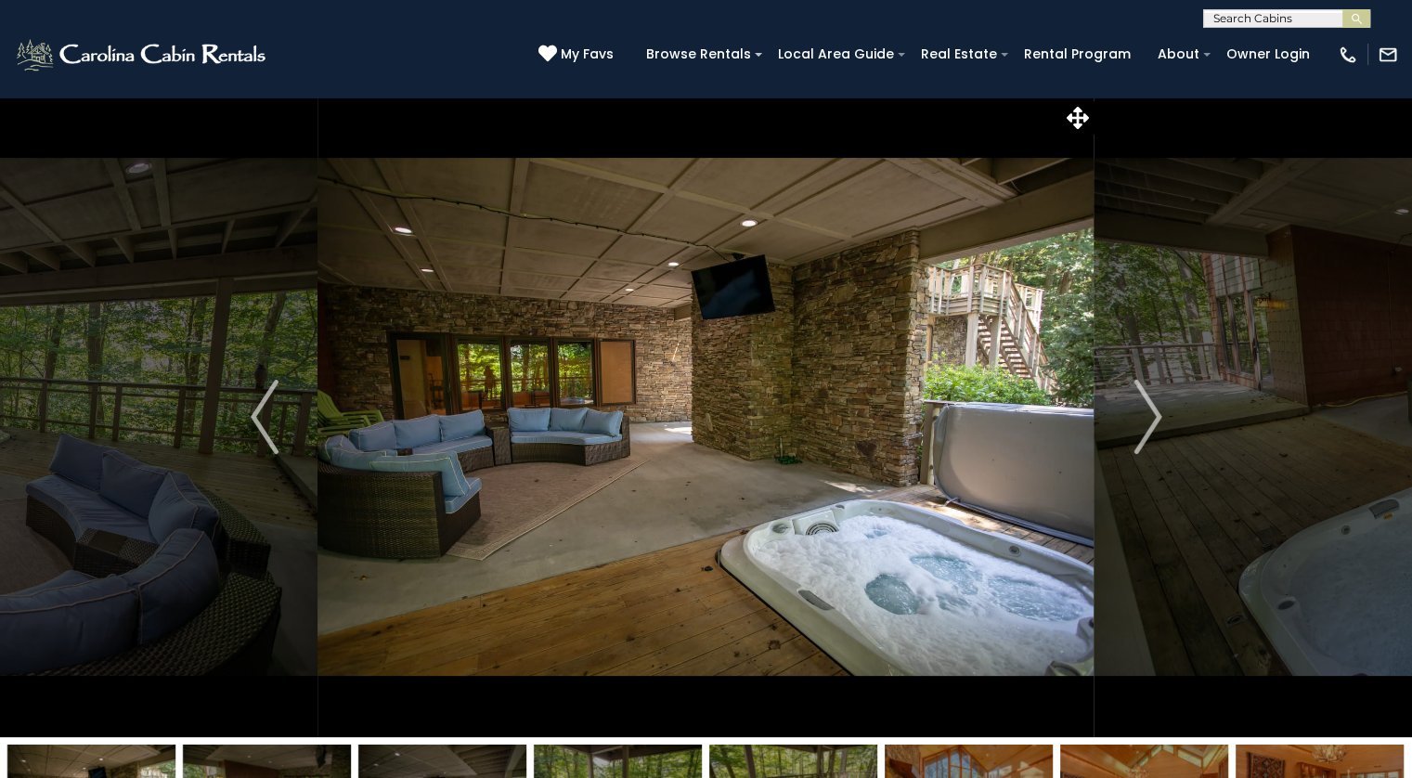
click at [1146, 433] on img "Next" at bounding box center [1147, 417] width 28 height 74
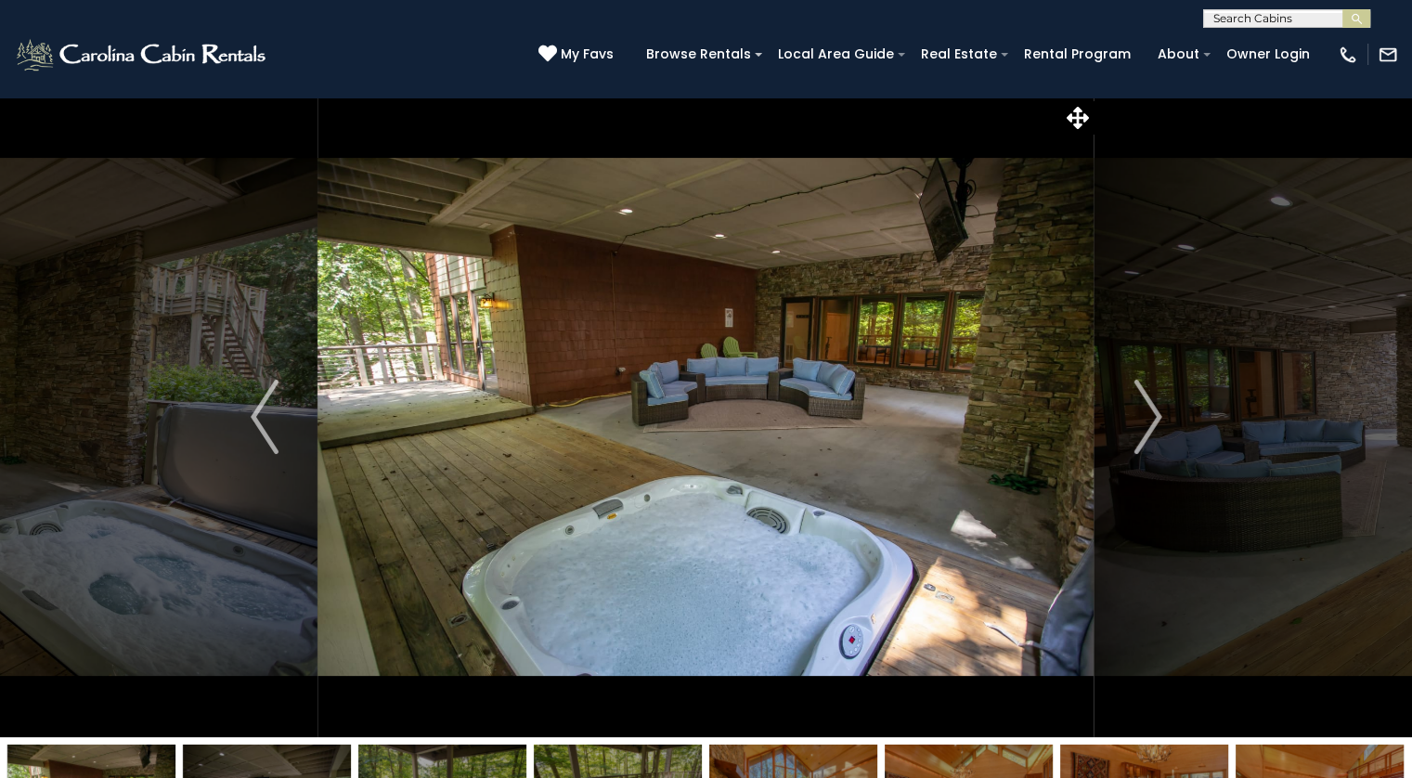
click at [1147, 419] on img "Next" at bounding box center [1147, 417] width 28 height 74
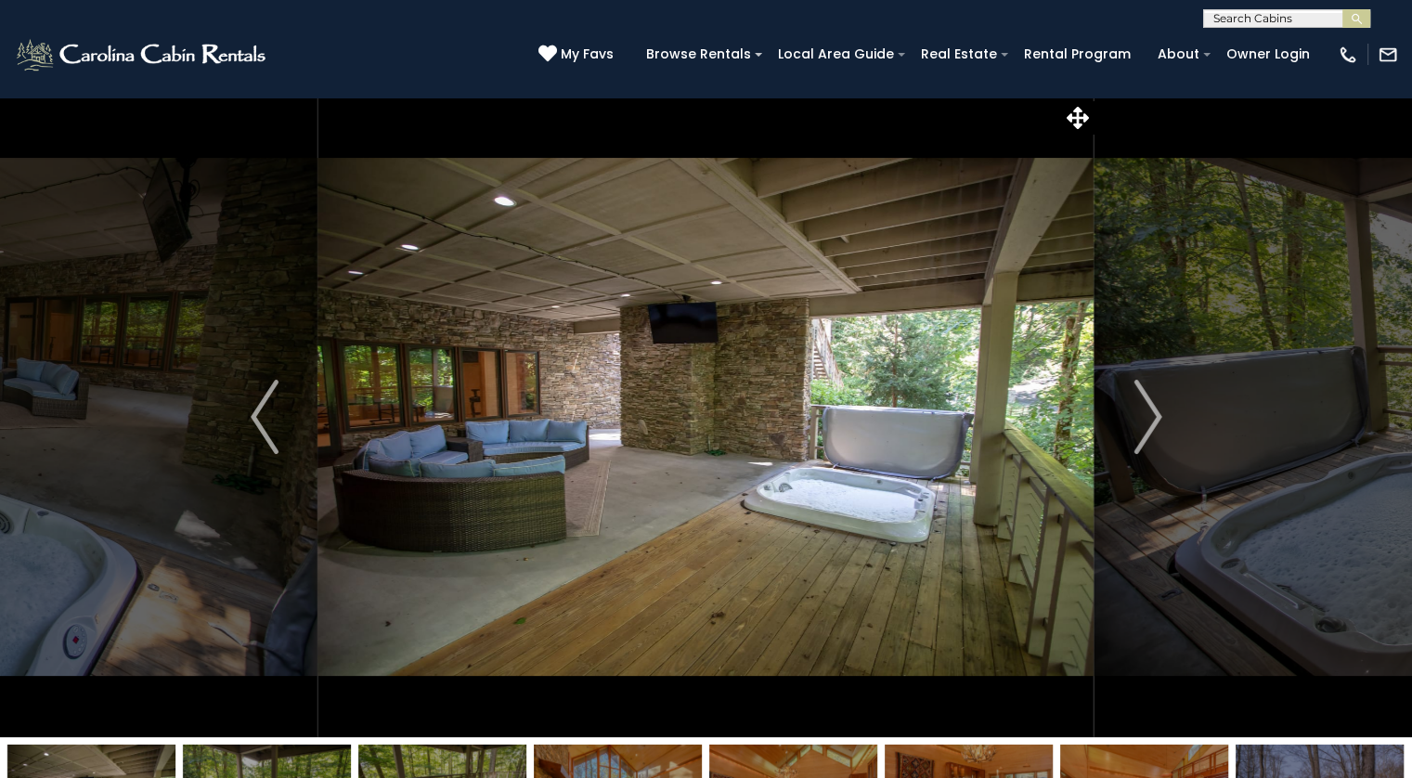
click at [1154, 424] on img "Next" at bounding box center [1147, 417] width 28 height 74
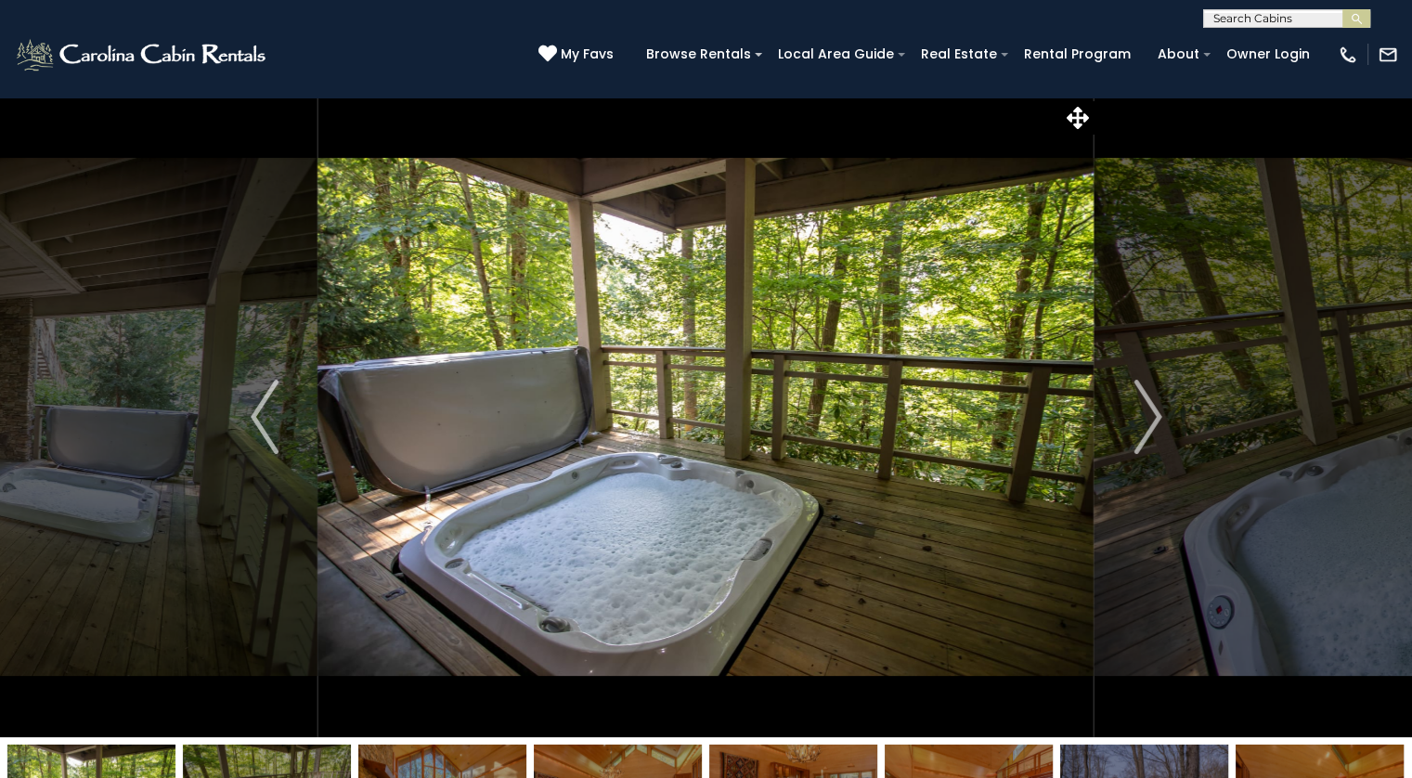
click at [1136, 428] on img "Next" at bounding box center [1147, 417] width 28 height 74
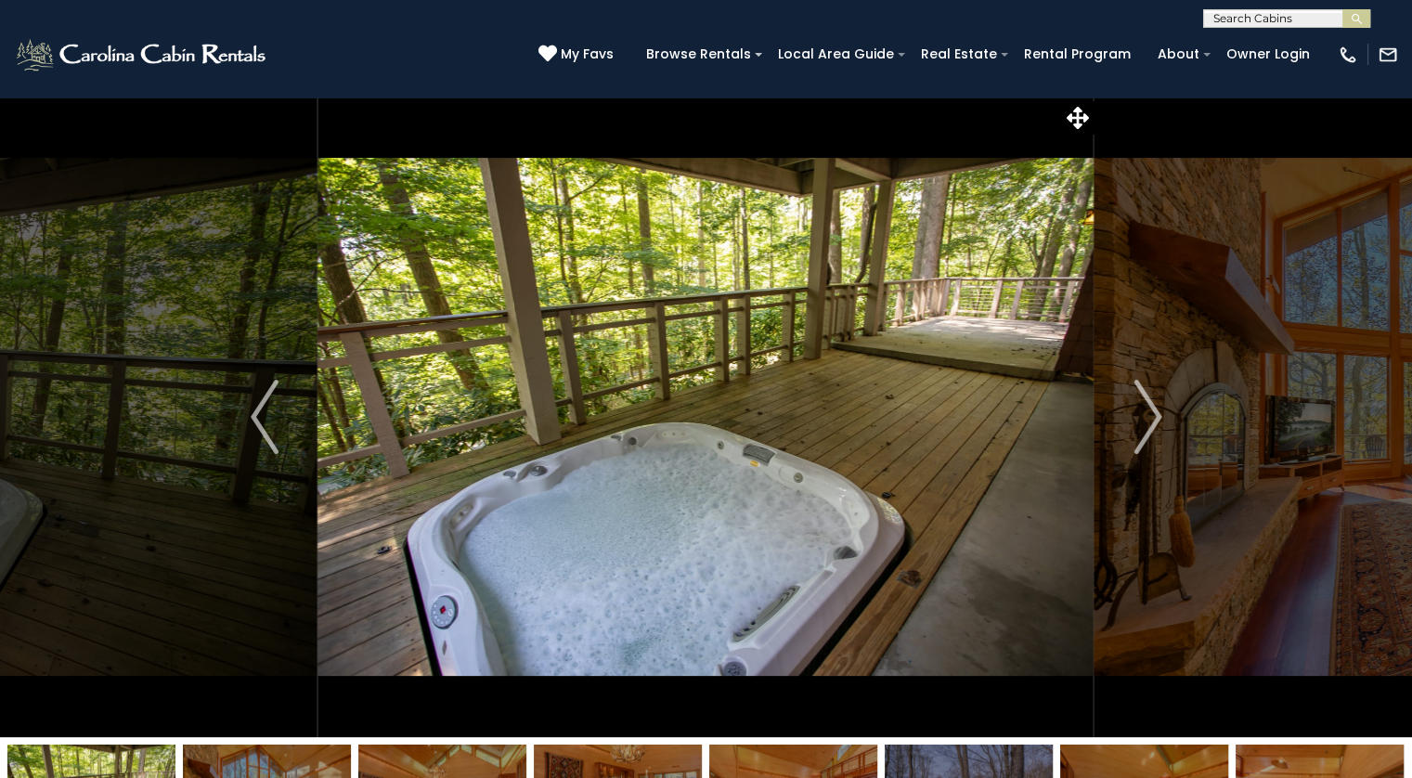
click at [1138, 423] on img "Next" at bounding box center [1147, 417] width 28 height 74
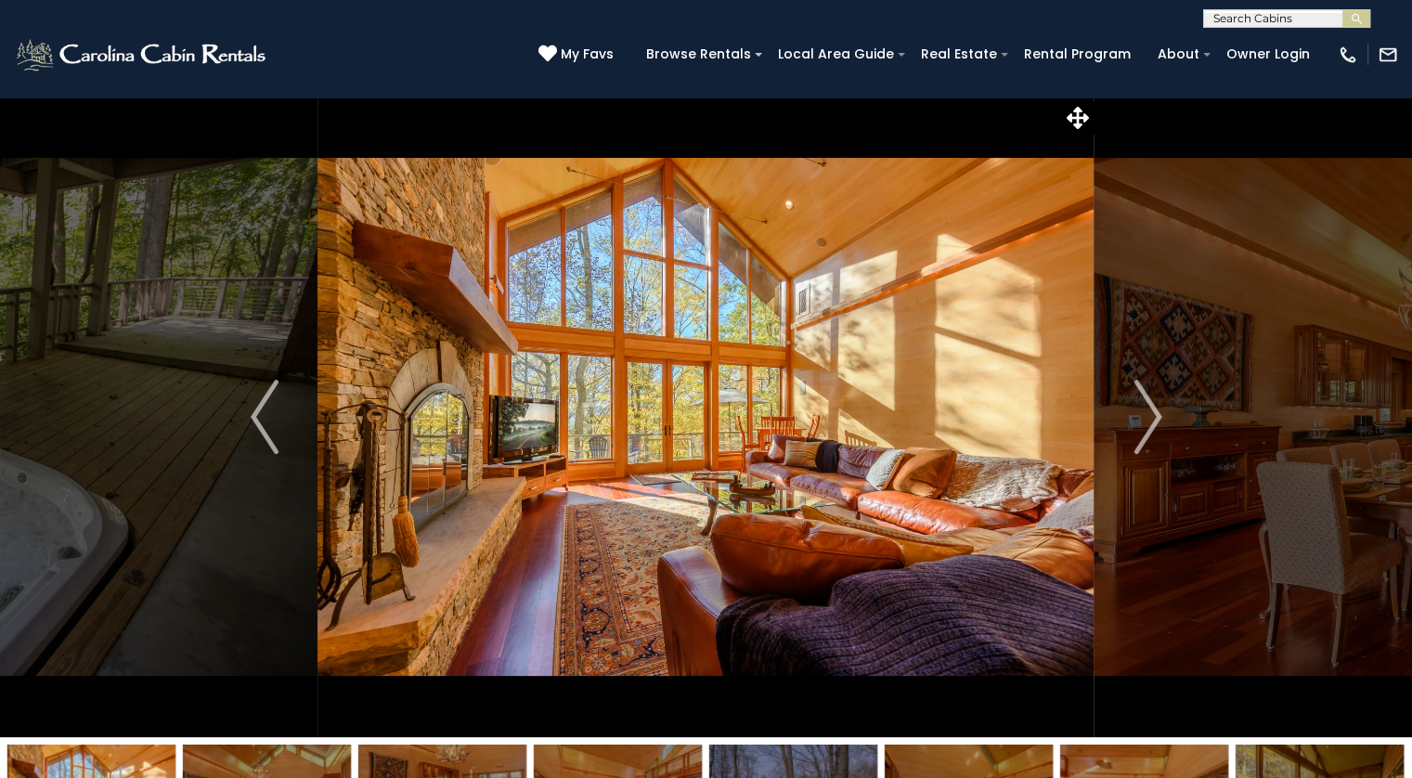
click at [1153, 427] on img "Next" at bounding box center [1147, 417] width 28 height 74
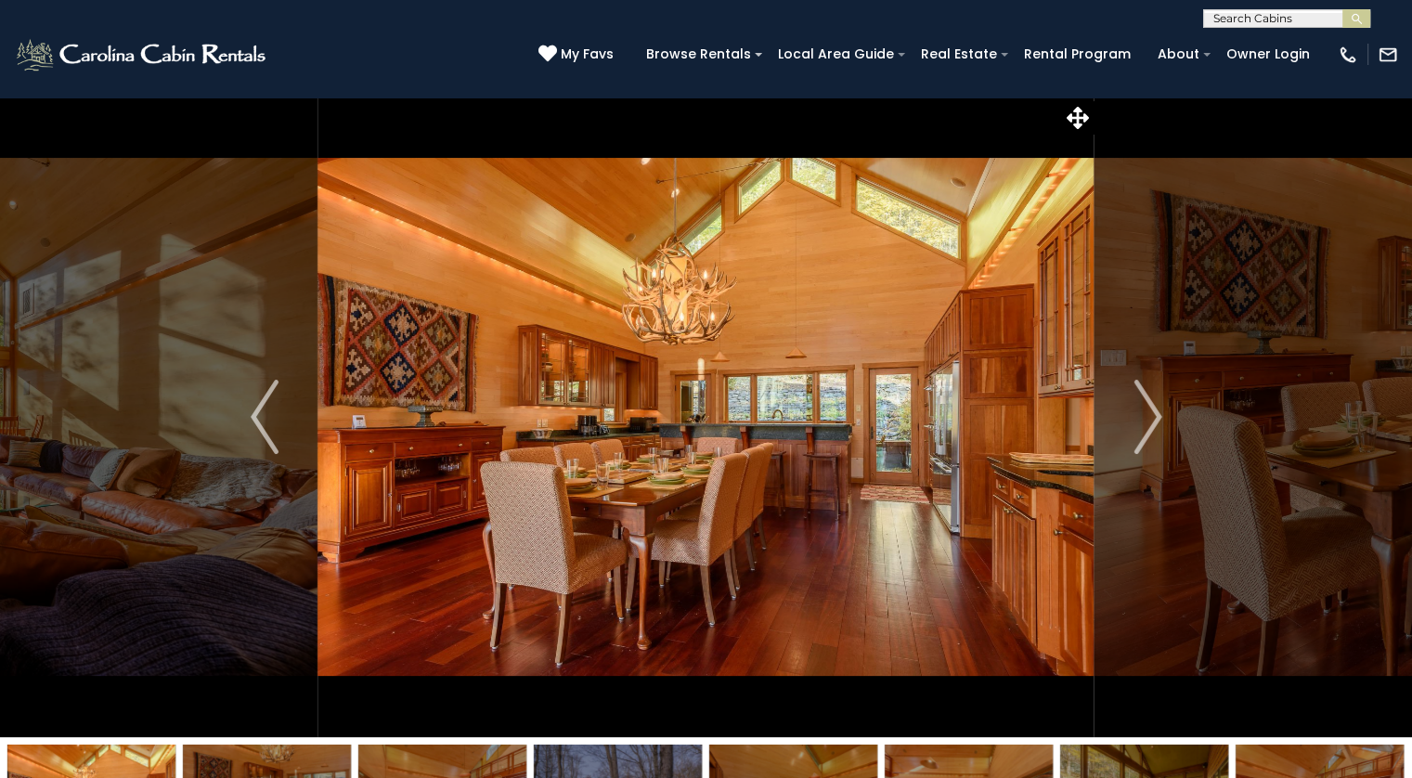
click at [1142, 431] on img "Next" at bounding box center [1147, 417] width 28 height 74
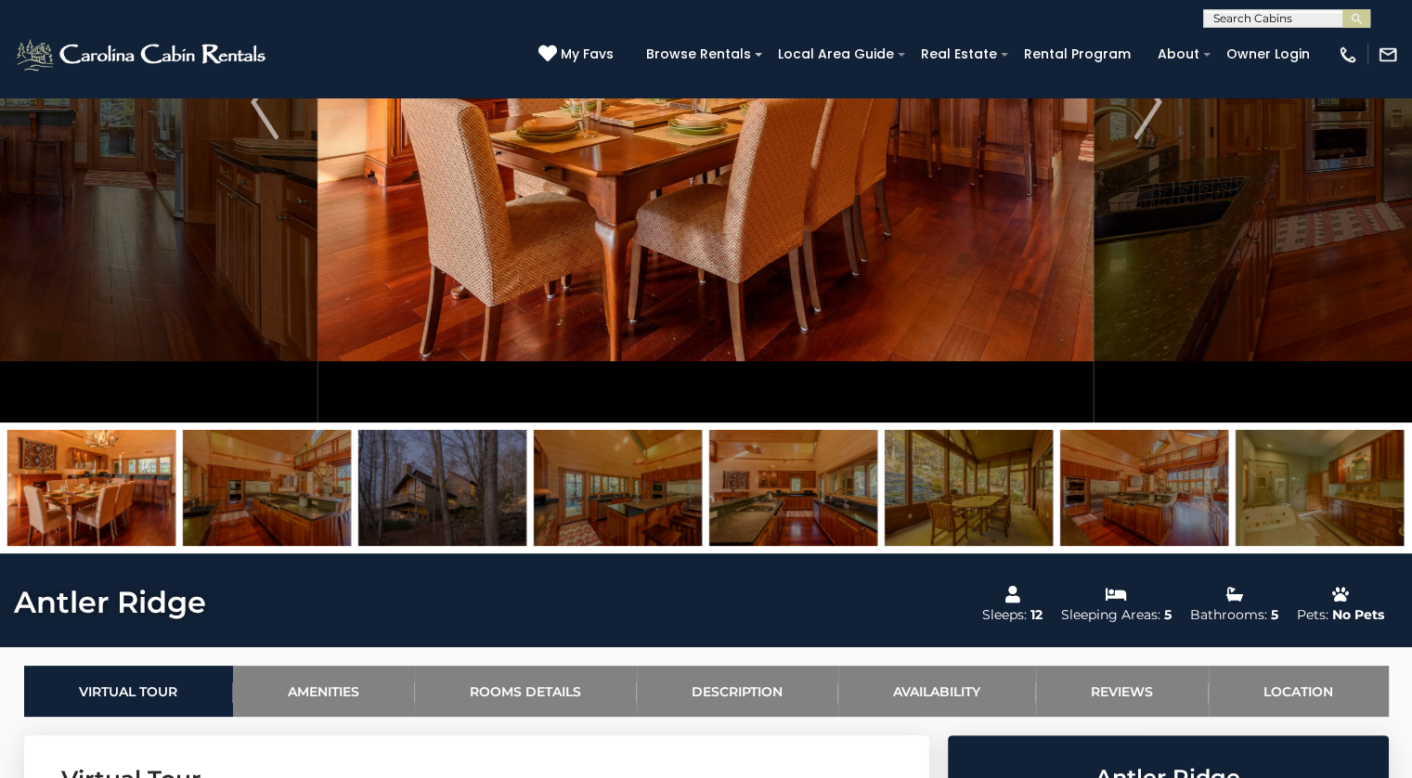
scroll to position [316, 0]
